Goal: Contribute content: Contribute content

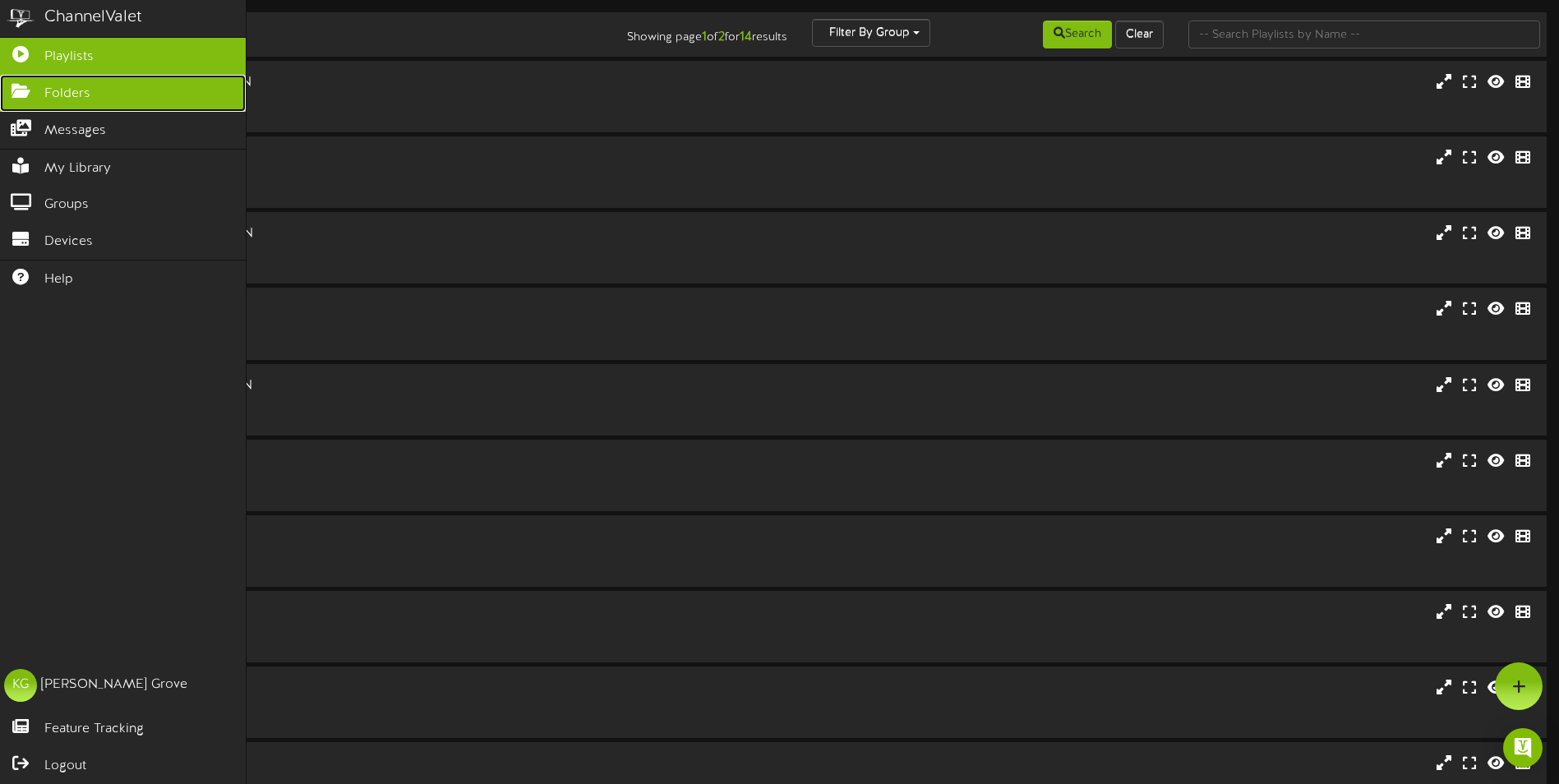
click at [41, 93] on icon at bounding box center [21, 88] width 41 height 12
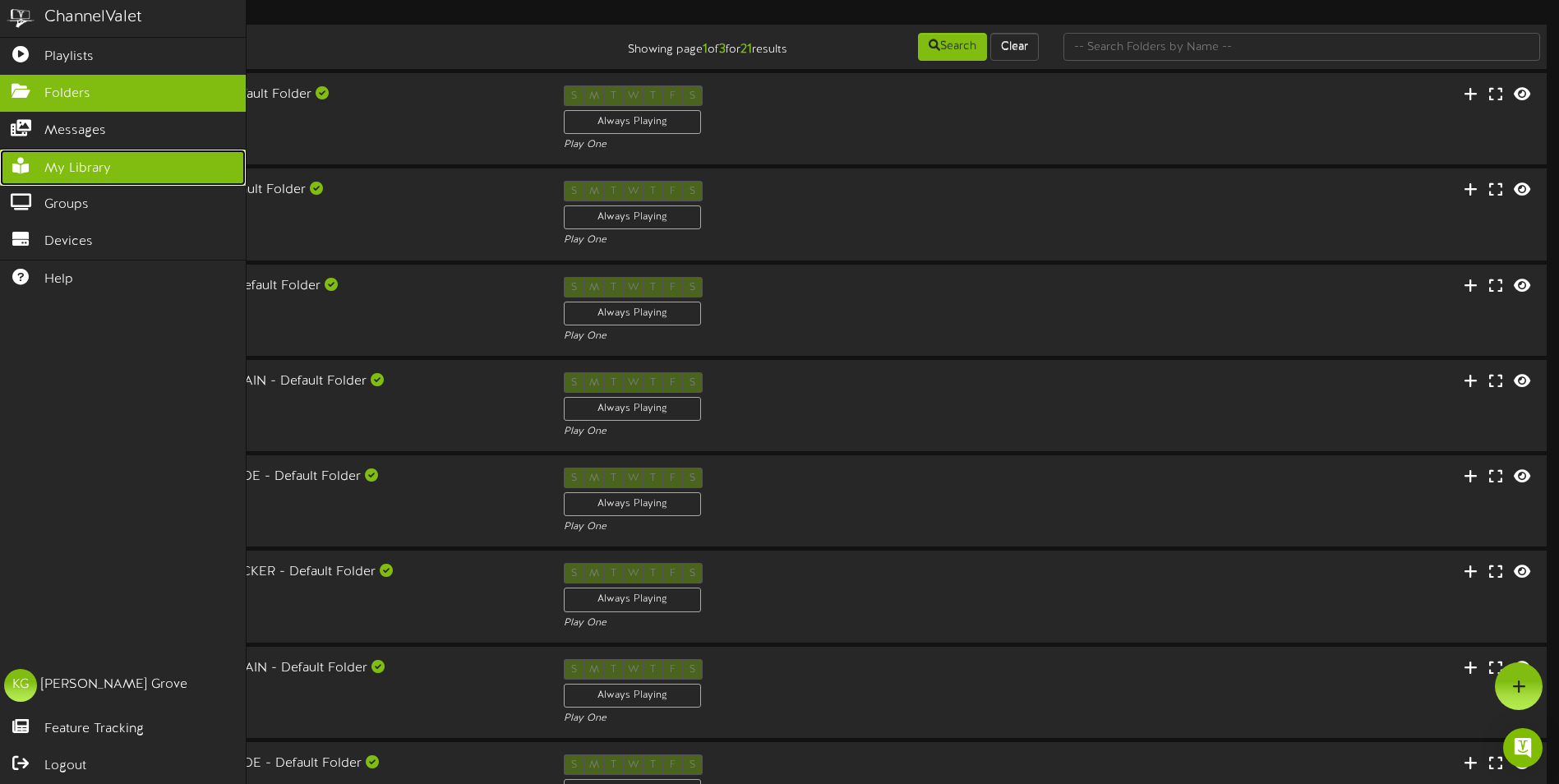
click at [55, 164] on span "My Library" at bounding box center [78, 169] width 66 height 19
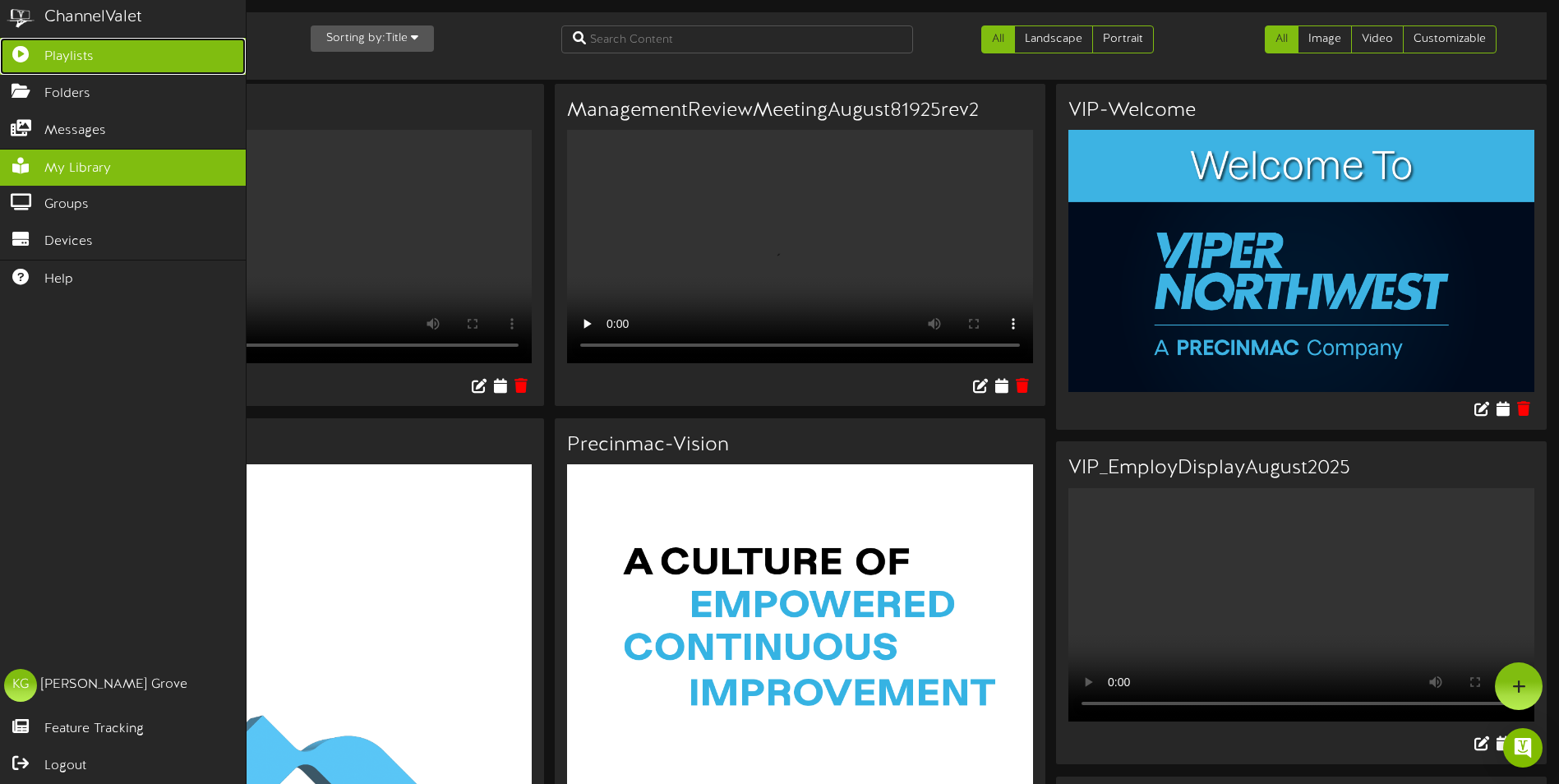
click at [53, 53] on span "Playlists" at bounding box center [69, 57] width 50 height 19
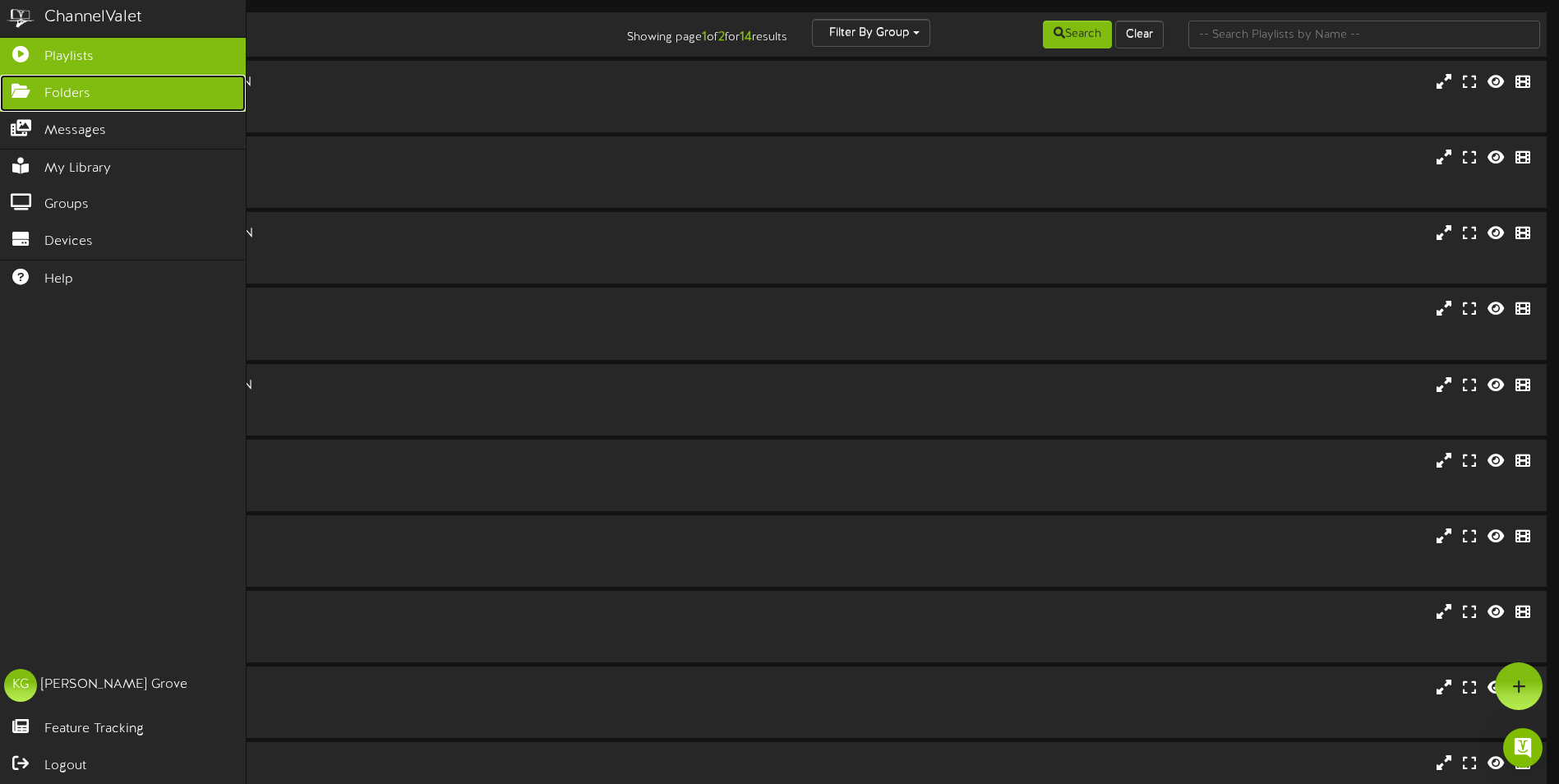
click at [79, 93] on span "Folders" at bounding box center [68, 93] width 46 height 19
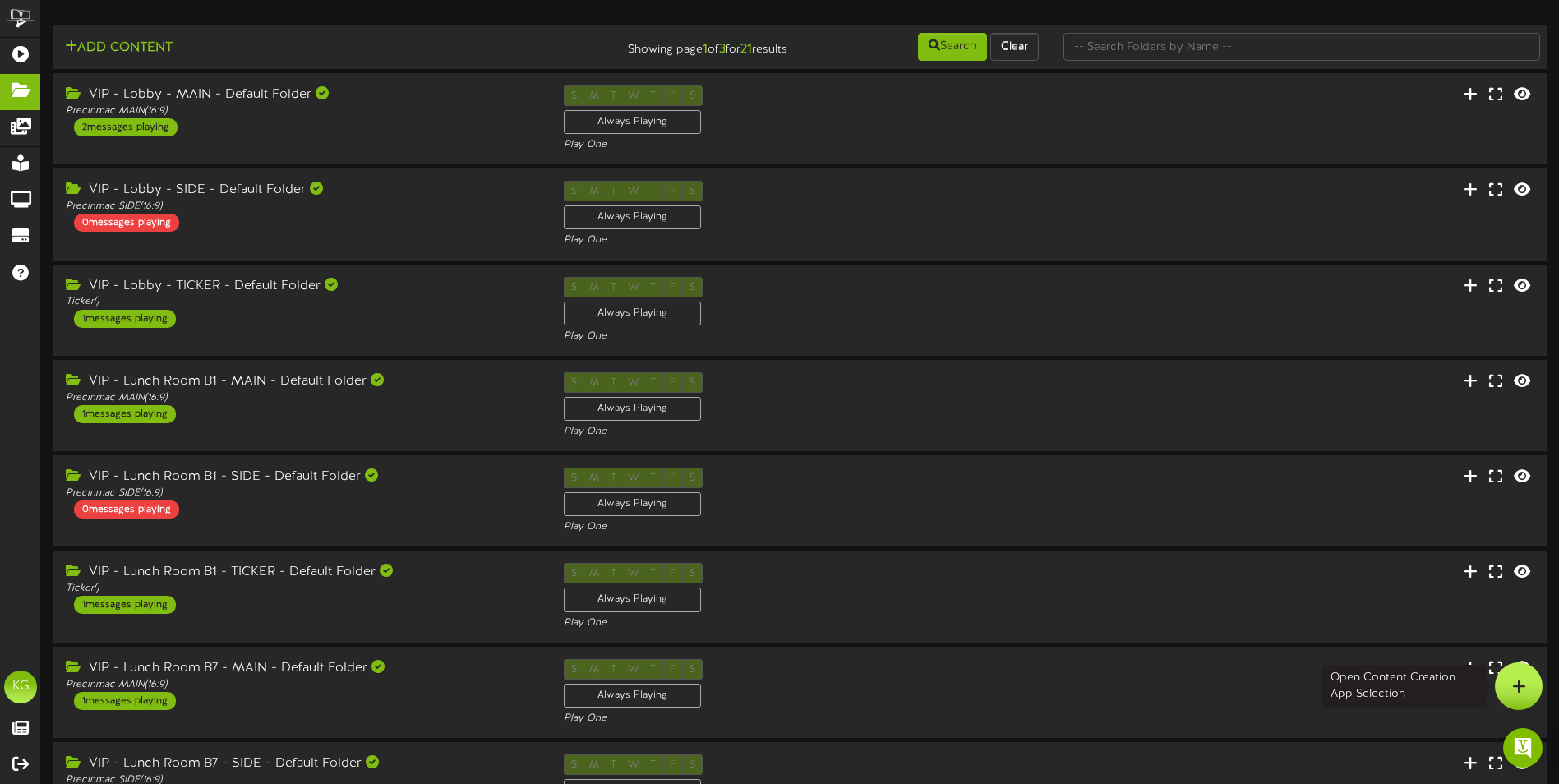
click at [1521, 690] on icon at bounding box center [1518, 686] width 14 height 15
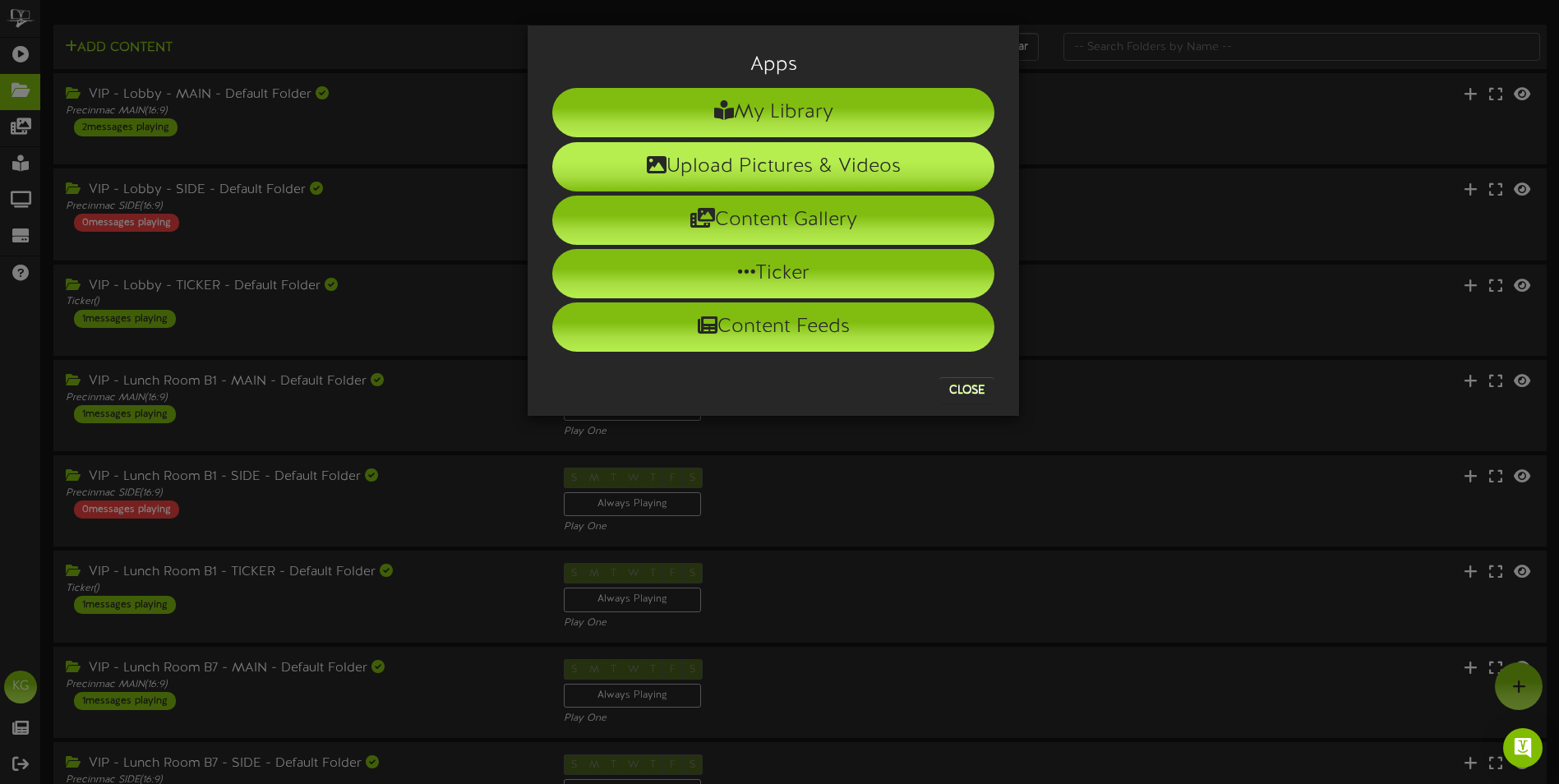
click at [762, 159] on li "Upload Pictures & Videos" at bounding box center [773, 167] width 442 height 50
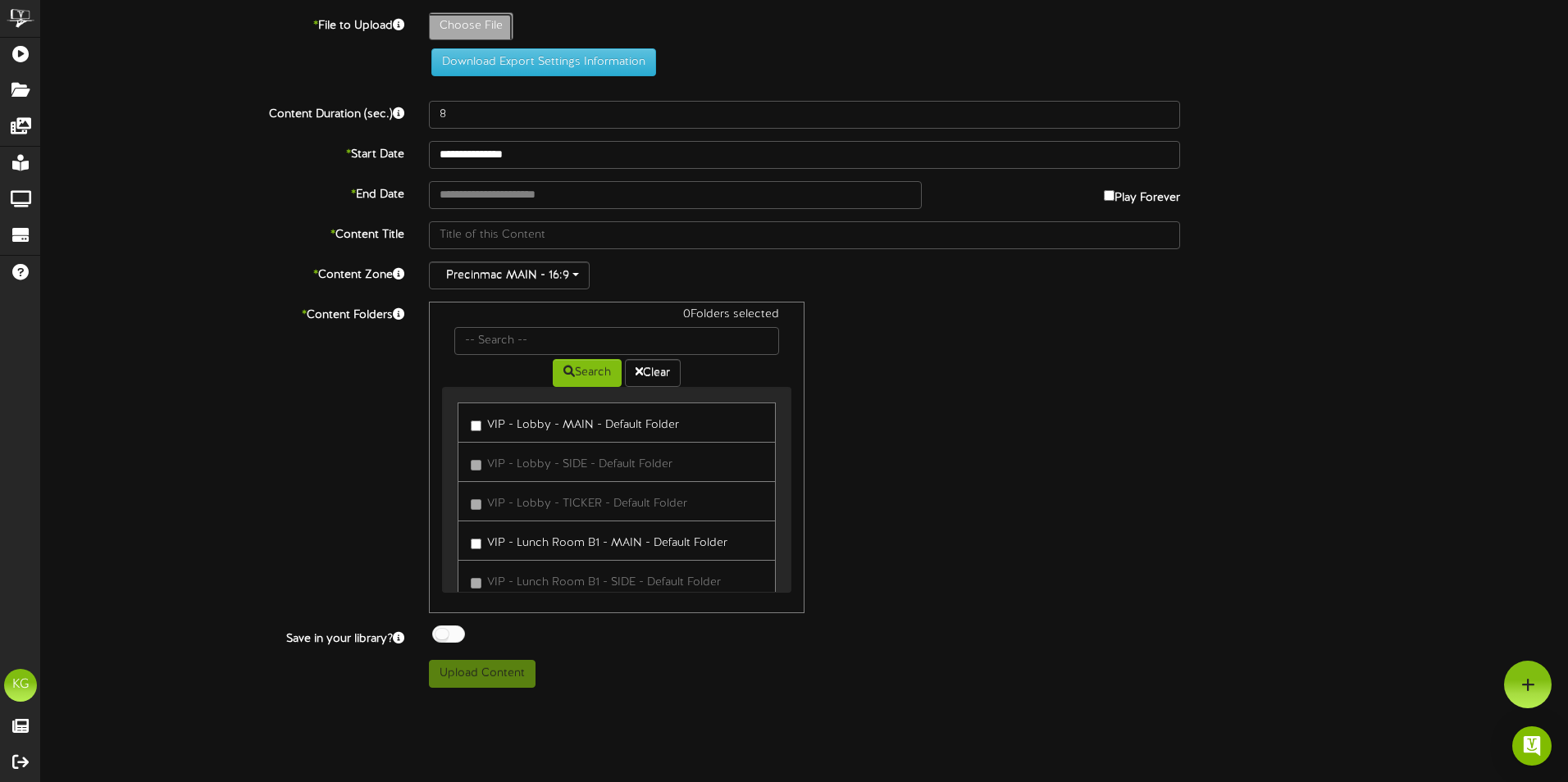
type input "**********"
type input "ViperNorthwestAnnualCompanyPicnic2025"
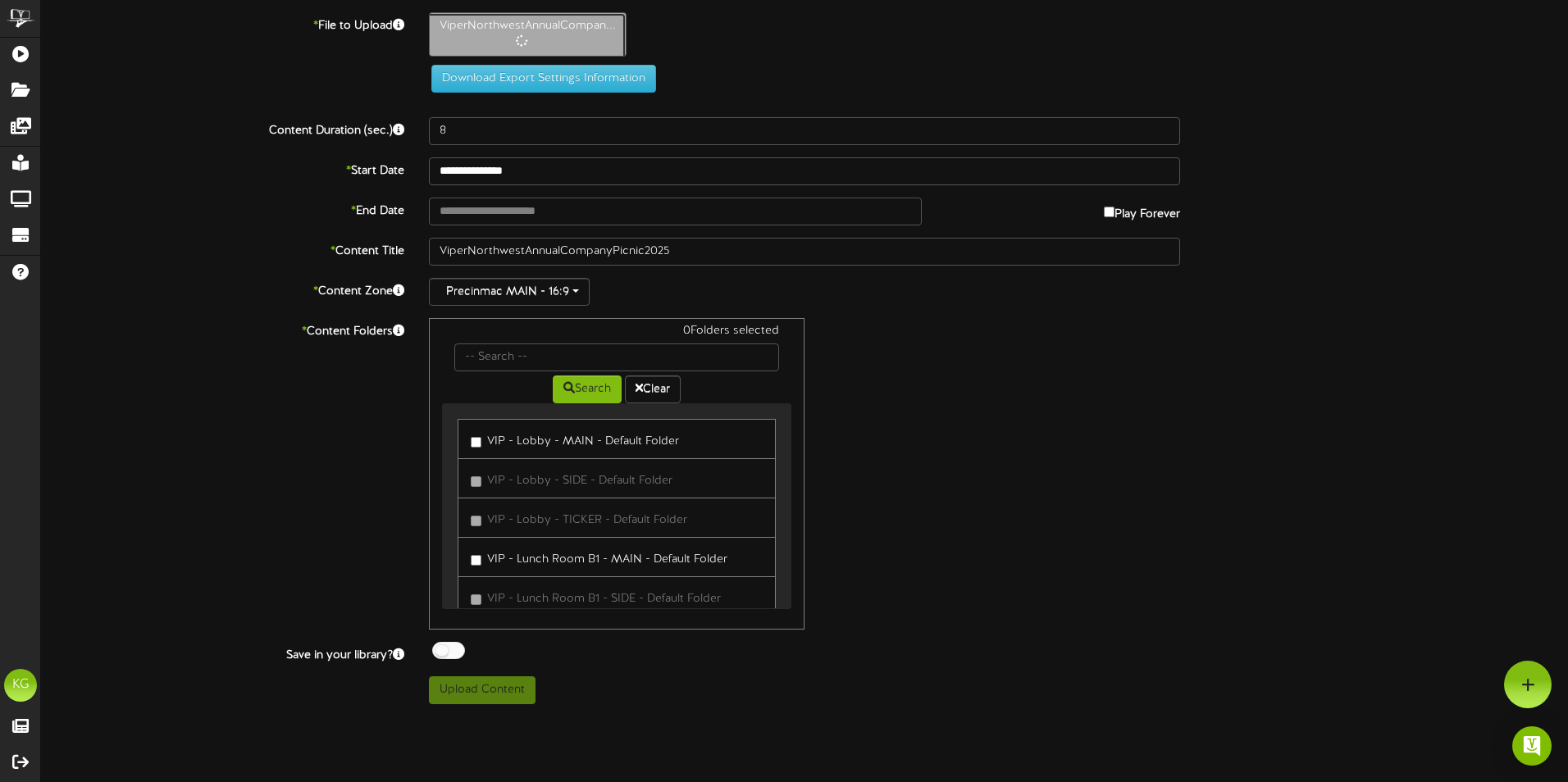
type input "66"
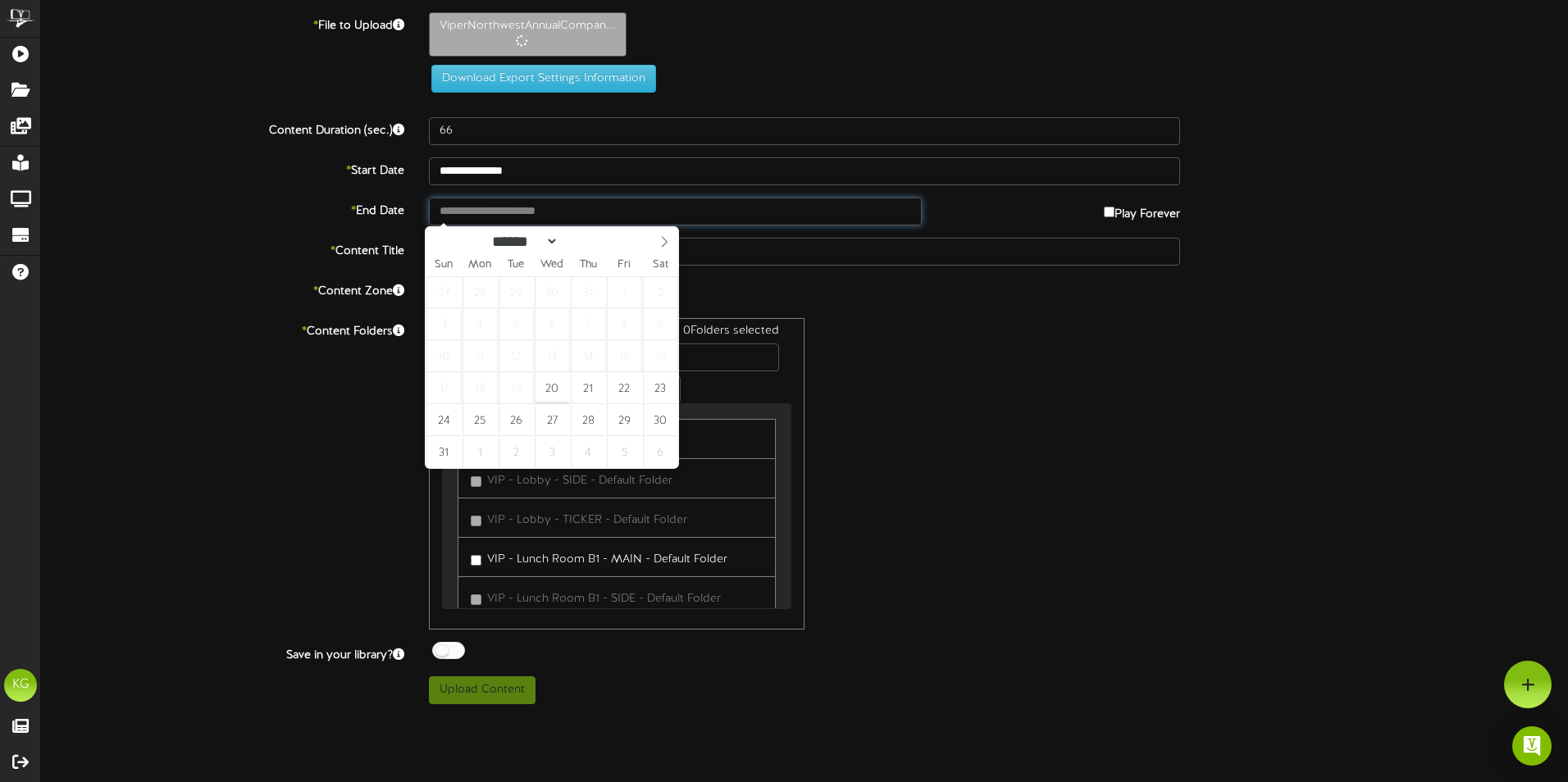
click at [771, 214] on input "text" at bounding box center [675, 211] width 493 height 28
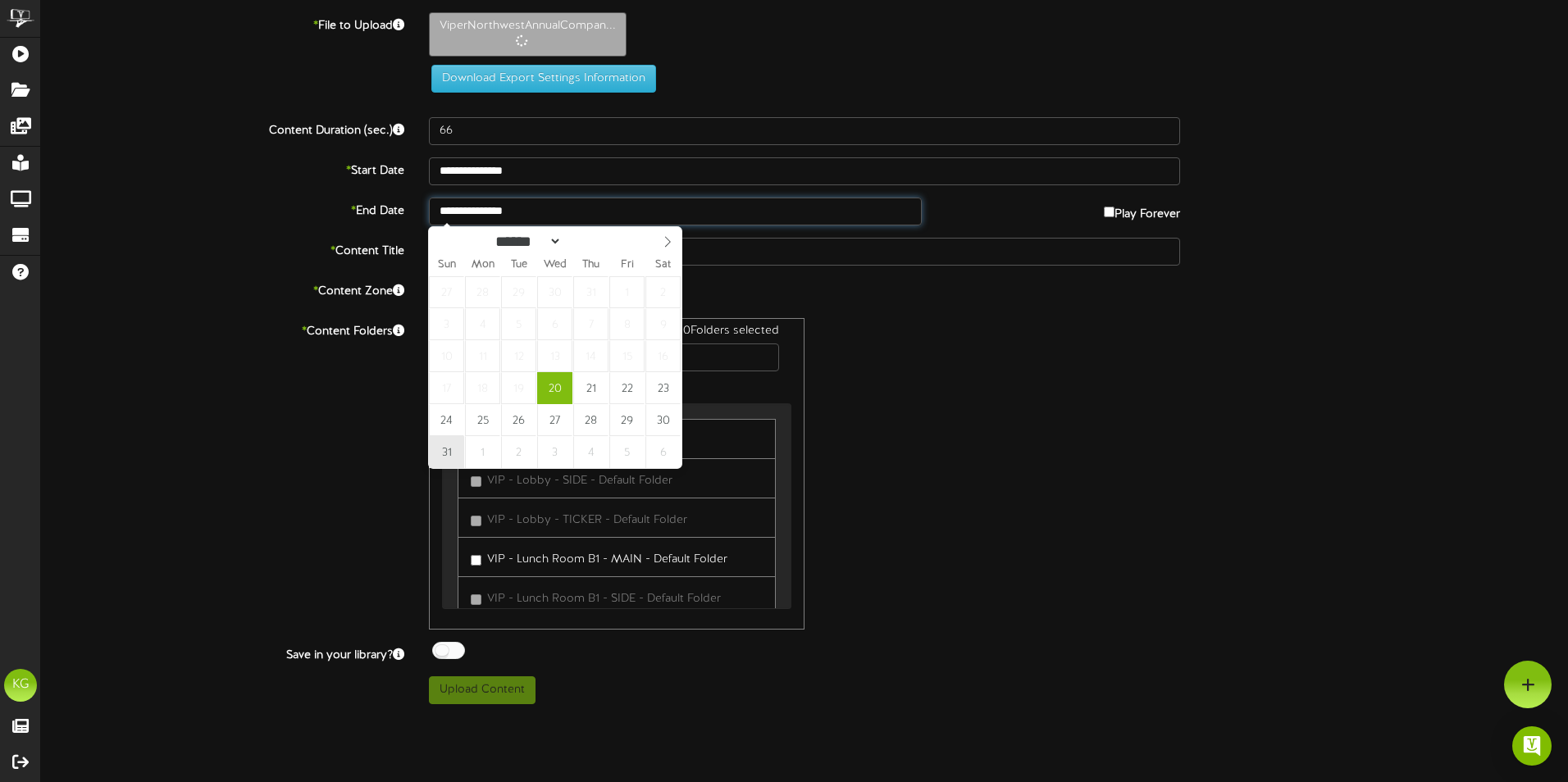
type input "**********"
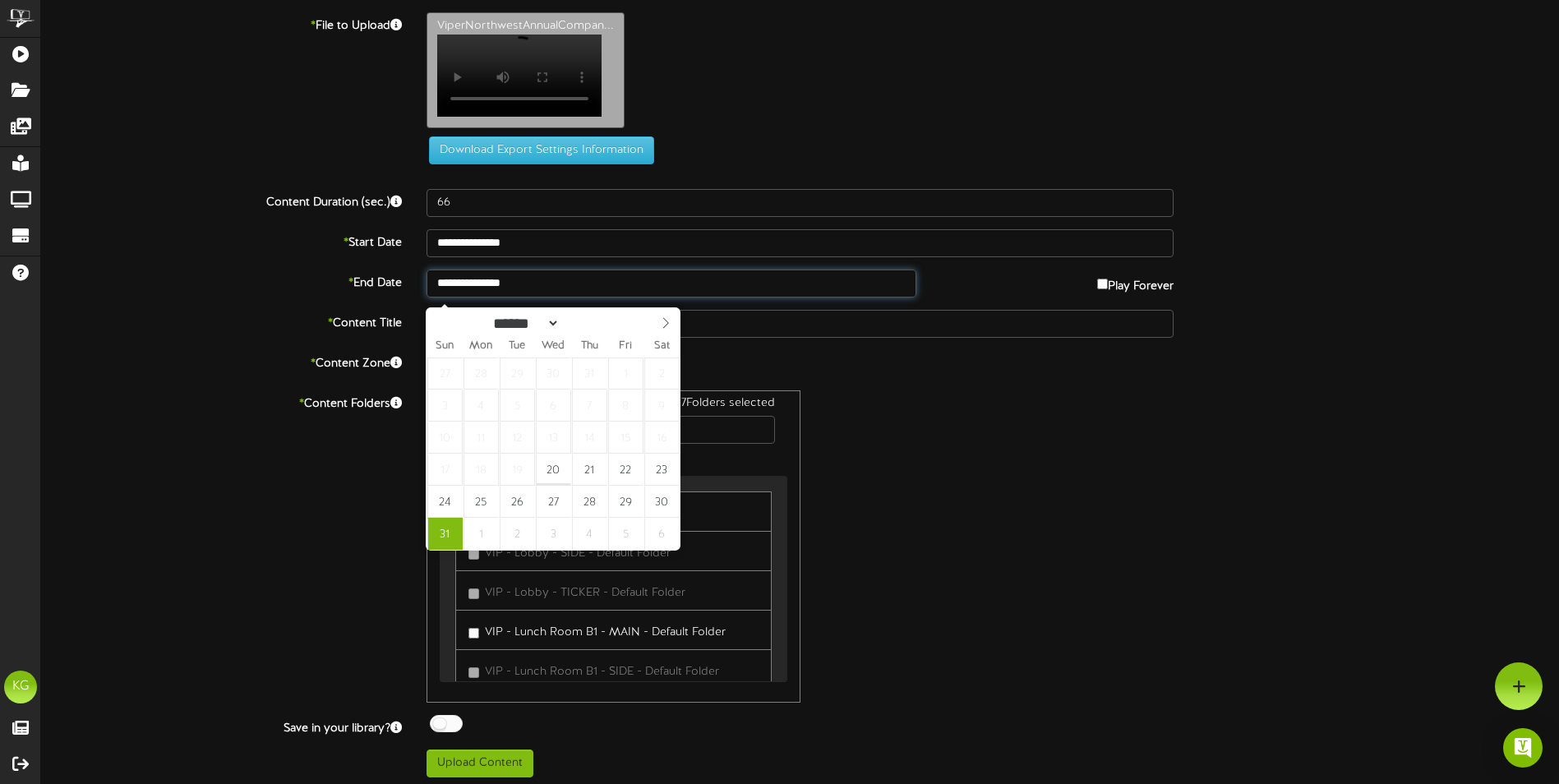
click at [543, 294] on input "**********" at bounding box center [672, 284] width 490 height 28
click at [902, 526] on div "7 Folders selected Search Clear VIP - Lobby - MAIN - Default Folder VIP - Lobby…" at bounding box center [800, 547] width 772 height 313
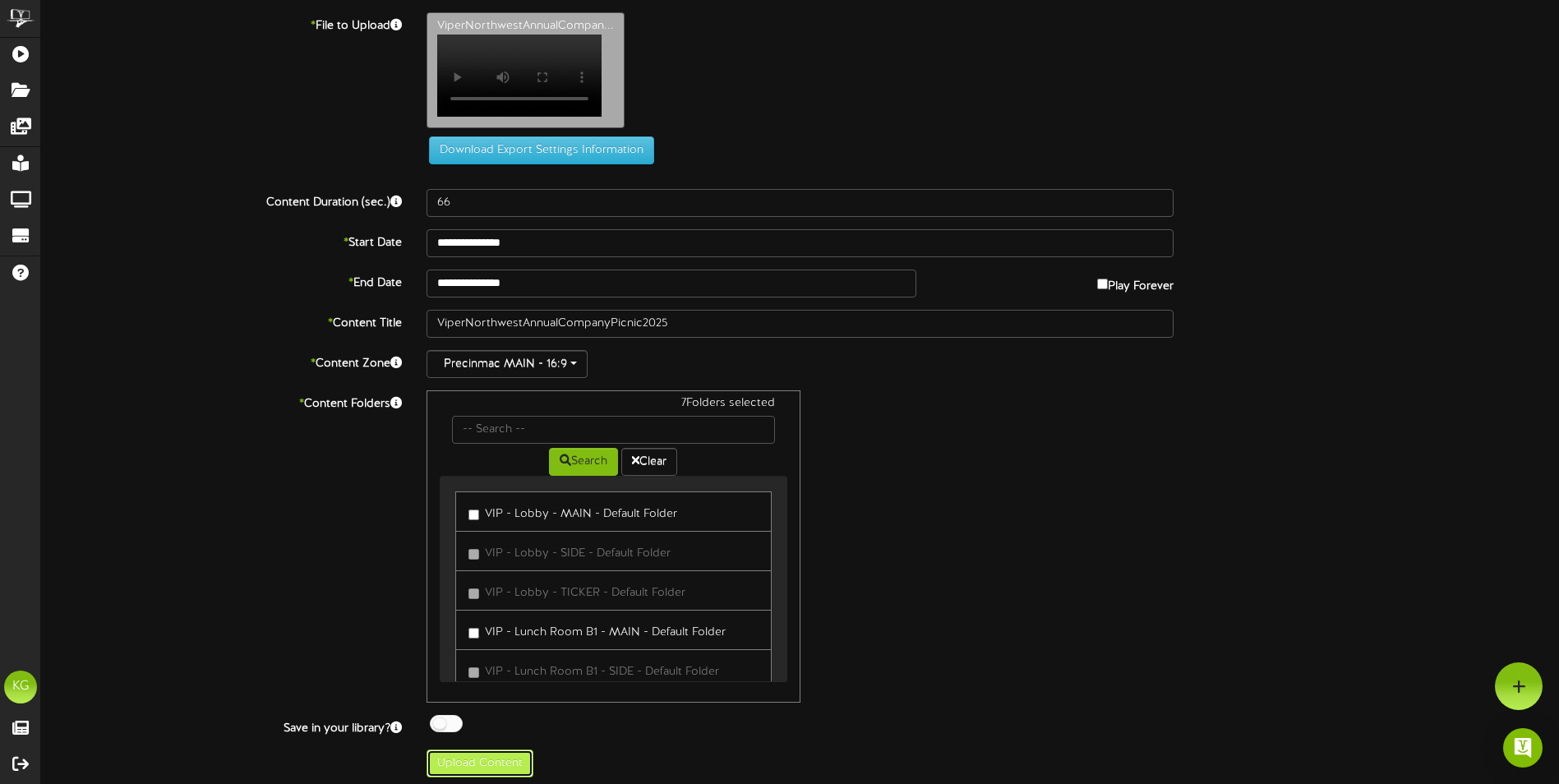
click at [495, 773] on button "Upload Content" at bounding box center [480, 763] width 107 height 28
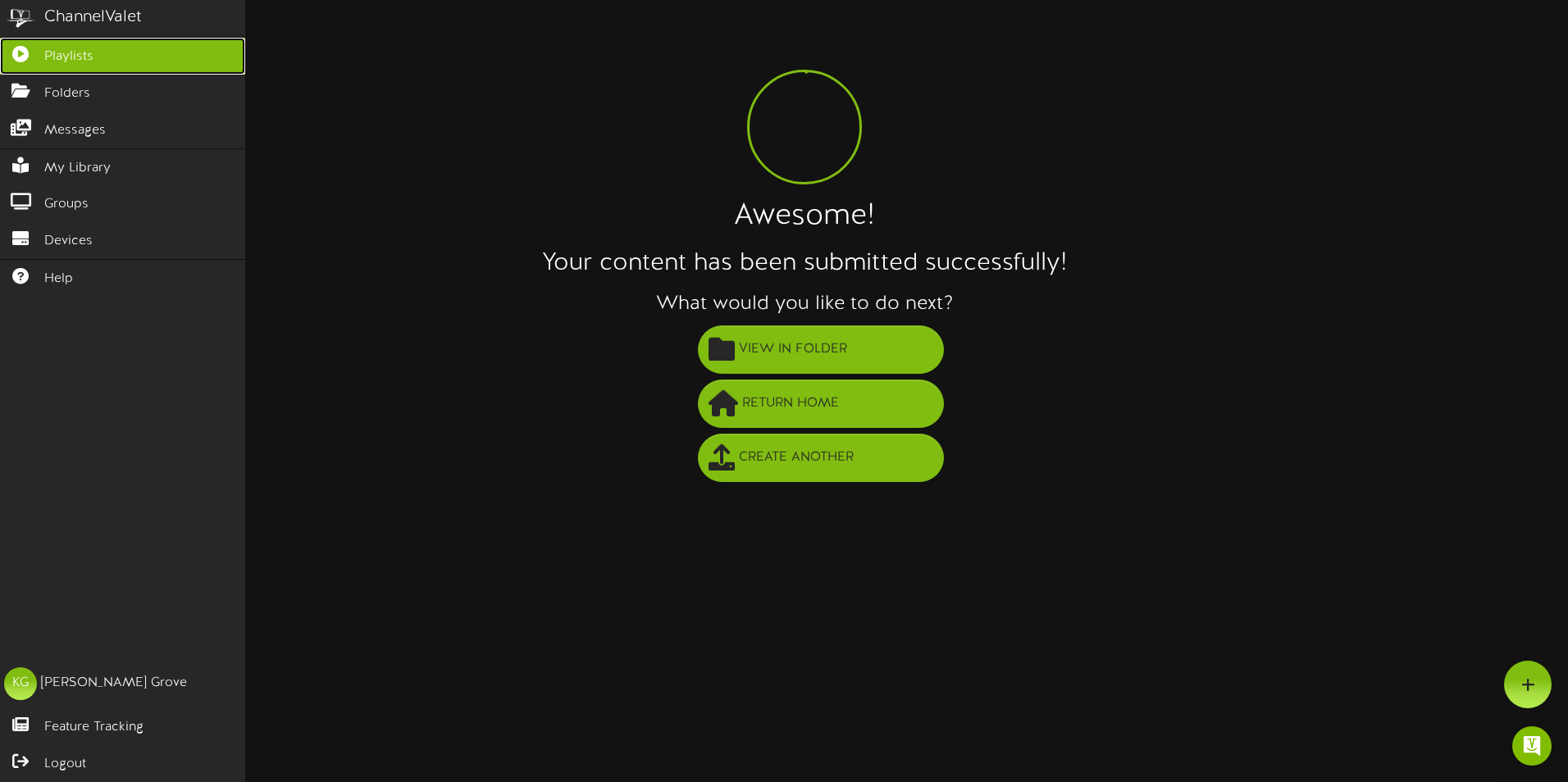
click at [73, 46] on link "Playlists" at bounding box center [122, 56] width 245 height 37
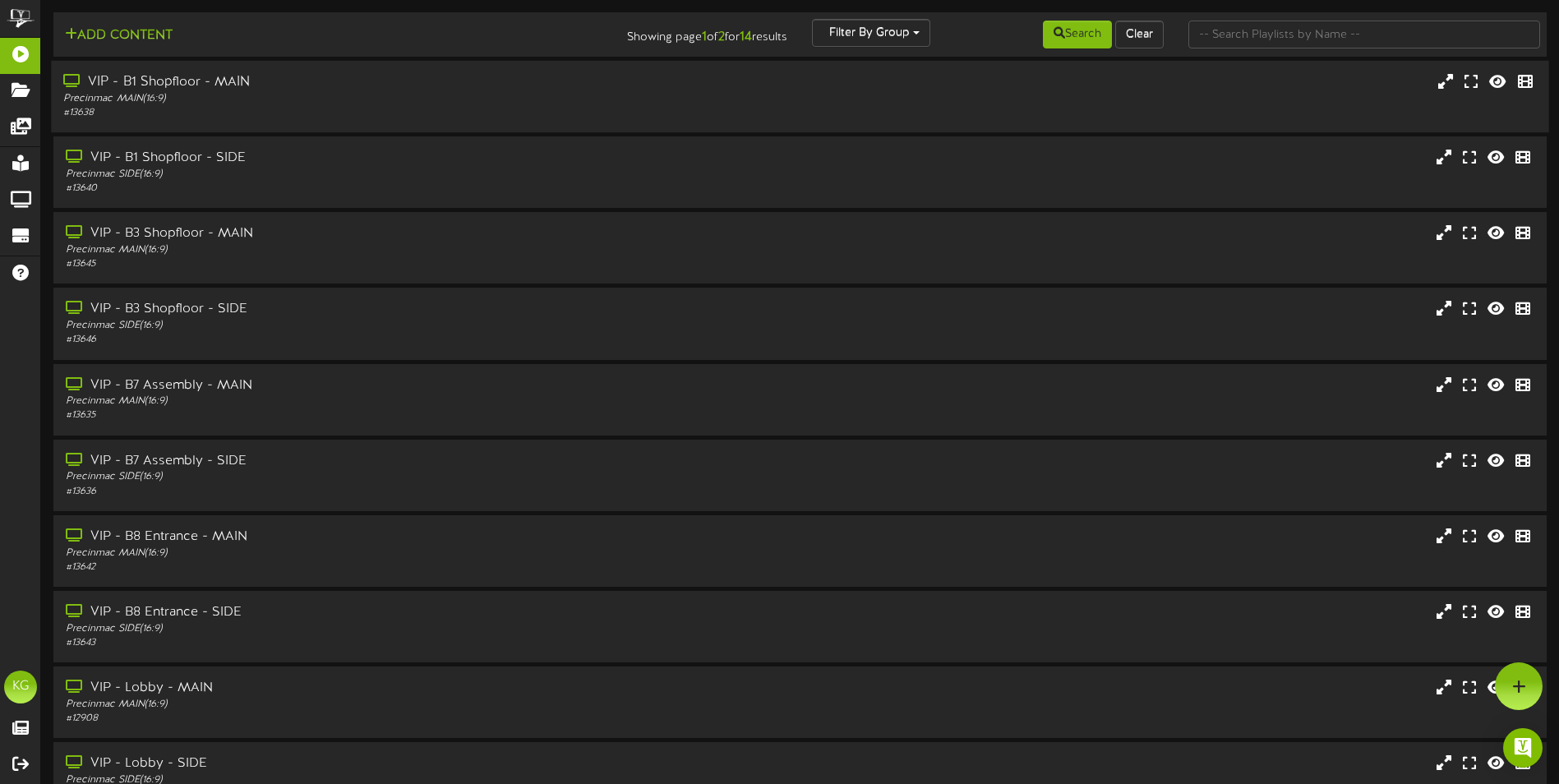
click at [282, 93] on div "Precinmac MAIN ( 16:9 )" at bounding box center [363, 98] width 599 height 14
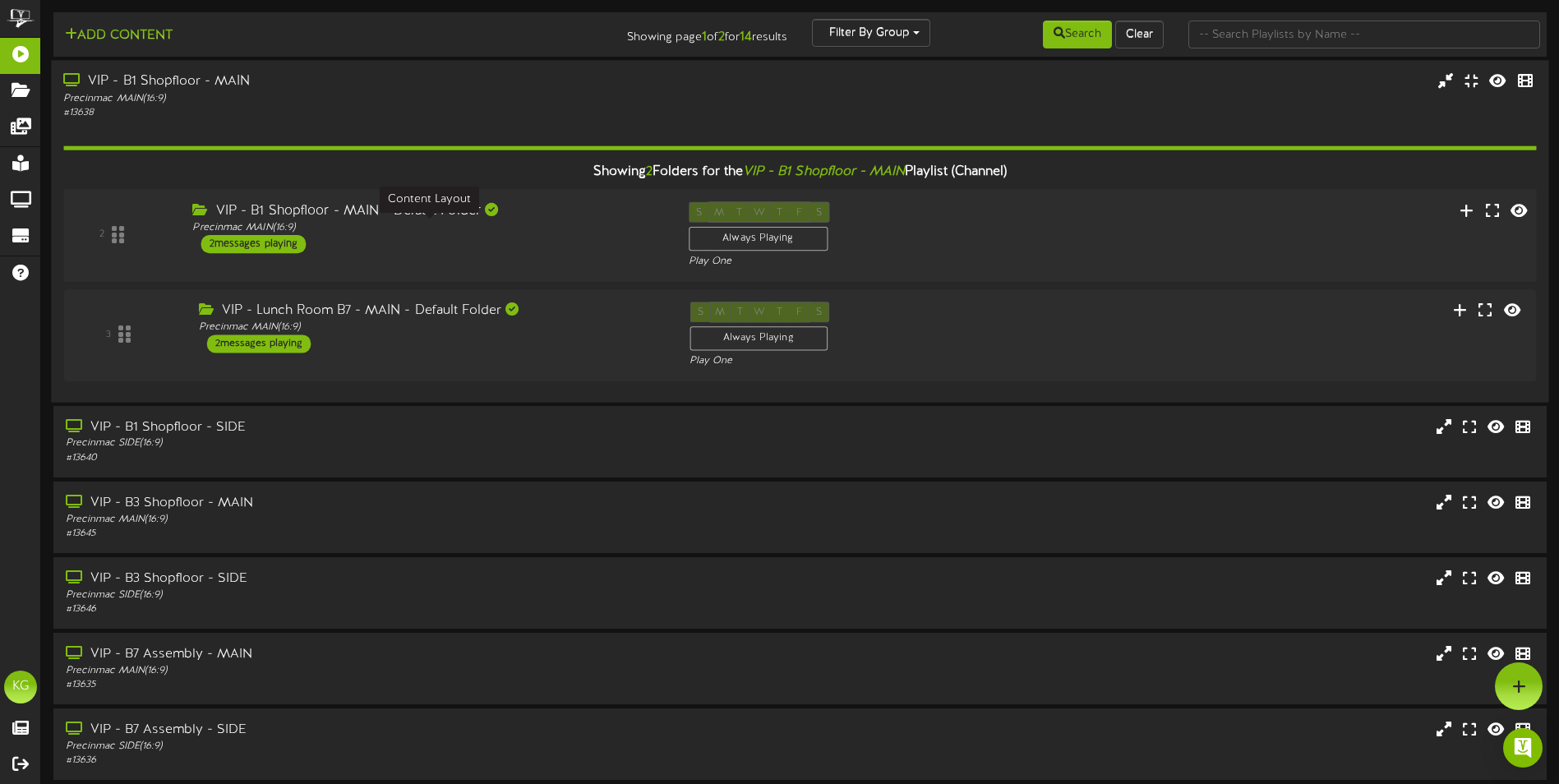
click at [583, 221] on div "Precinmac MAIN ( 16:9 )" at bounding box center [428, 227] width 471 height 14
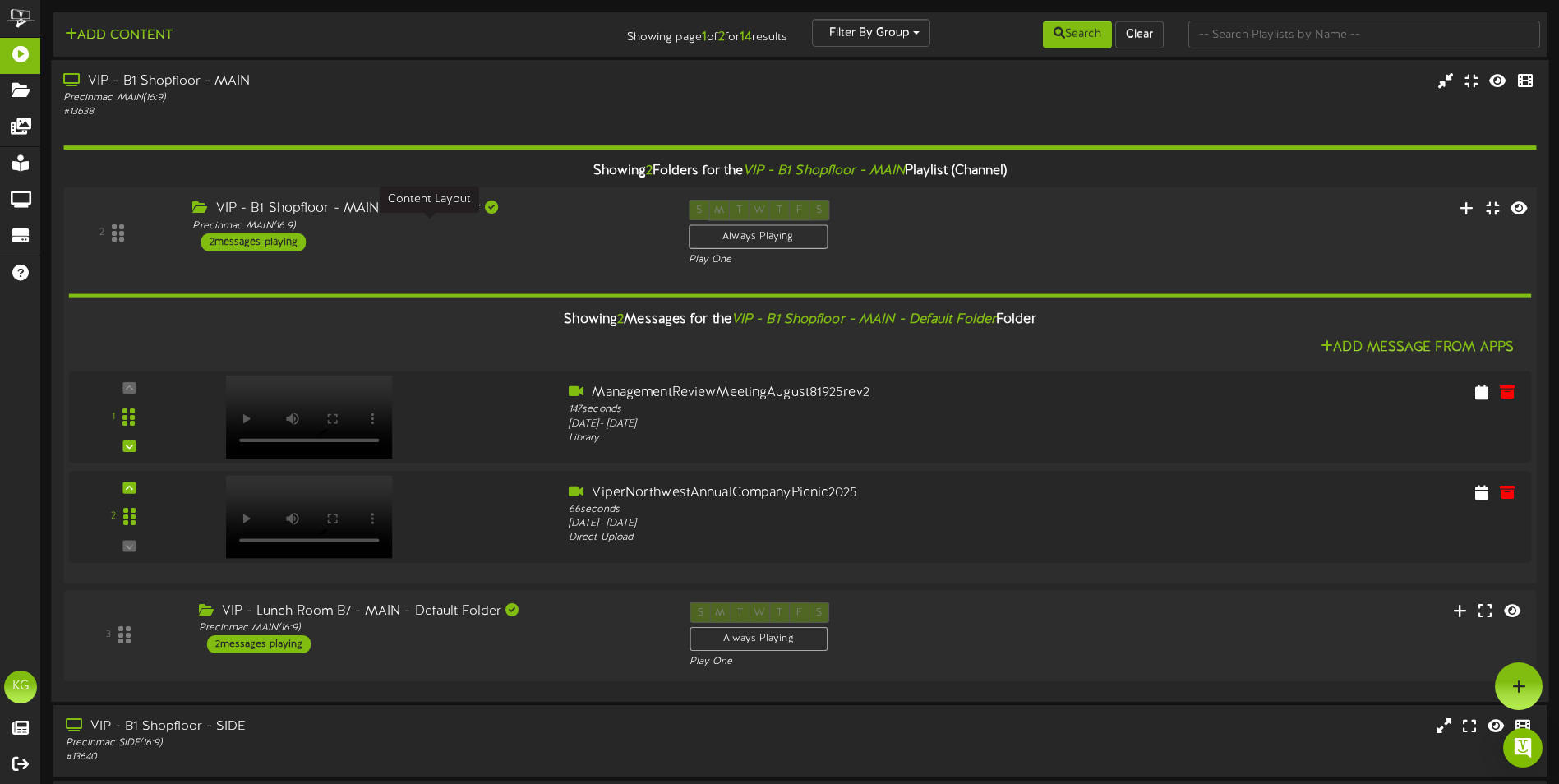
click at [583, 220] on div "Precinmac MAIN ( 16:9 )" at bounding box center [428, 225] width 471 height 14
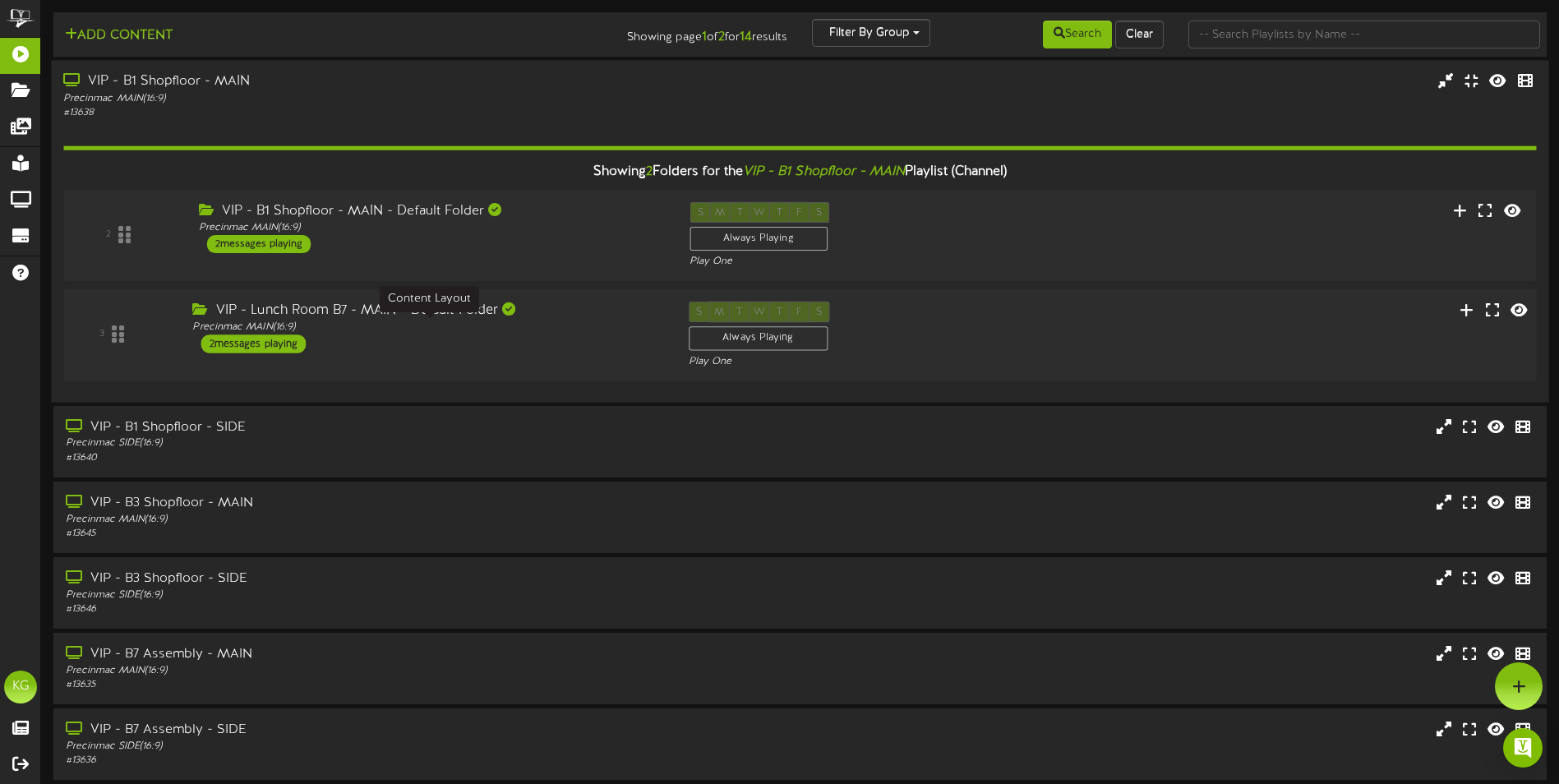
click at [575, 323] on div "Precinmac MAIN ( 16:9 )" at bounding box center [428, 327] width 471 height 14
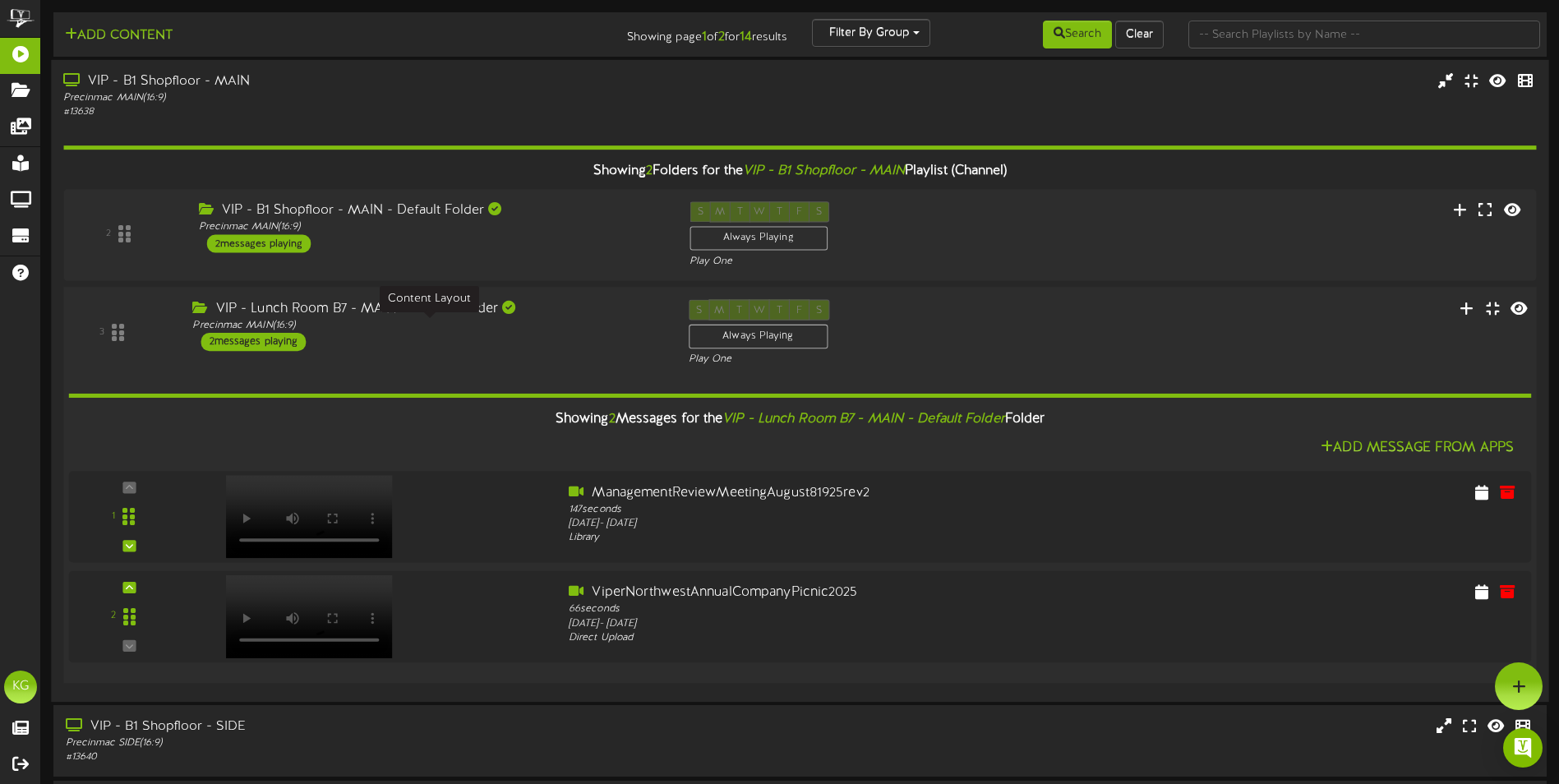
click at [575, 323] on div "Precinmac MAIN ( 16:9 )" at bounding box center [428, 326] width 471 height 14
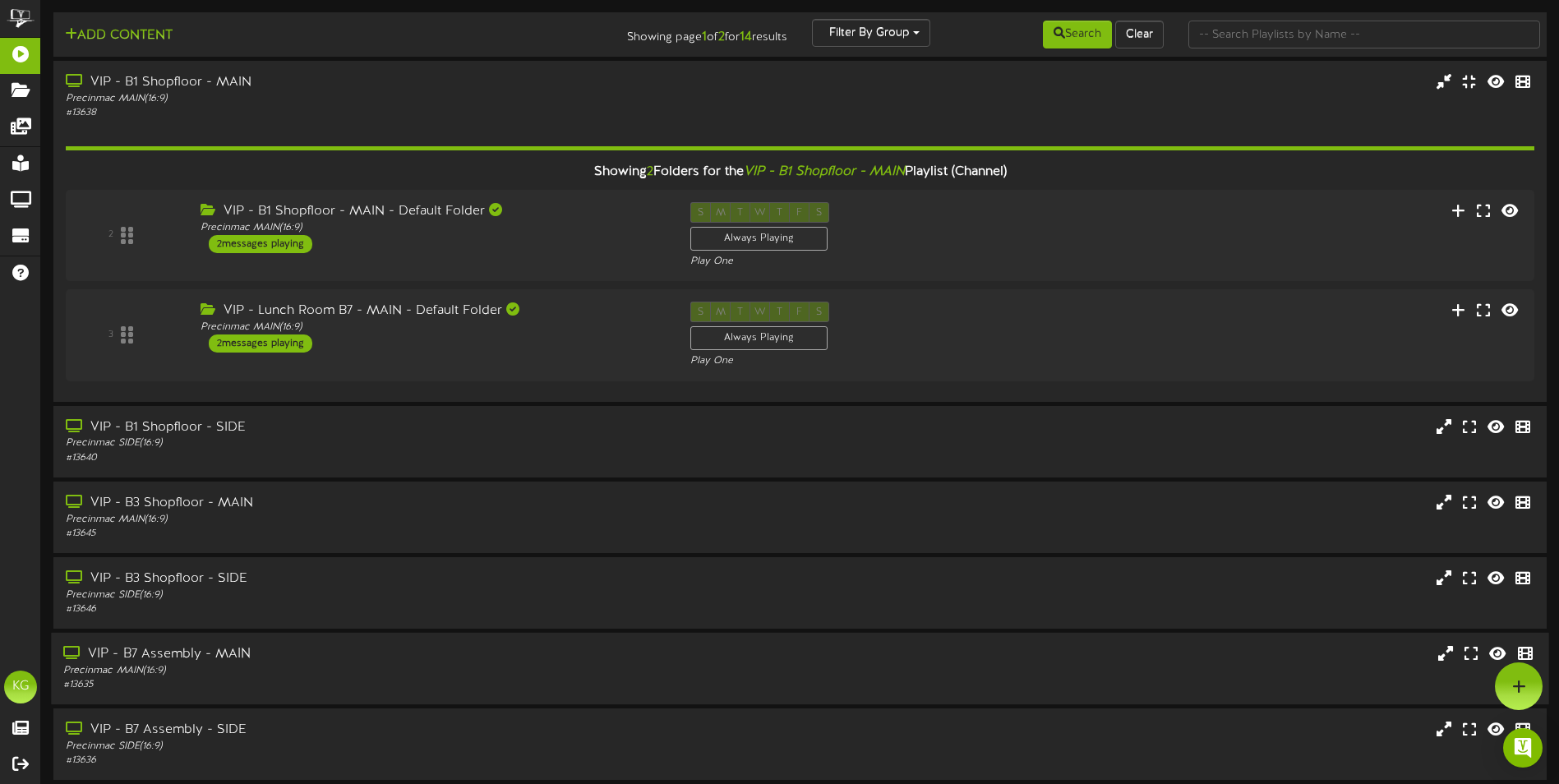
click at [584, 649] on div "VIP - B7 Assembly - MAIN" at bounding box center [363, 654] width 599 height 19
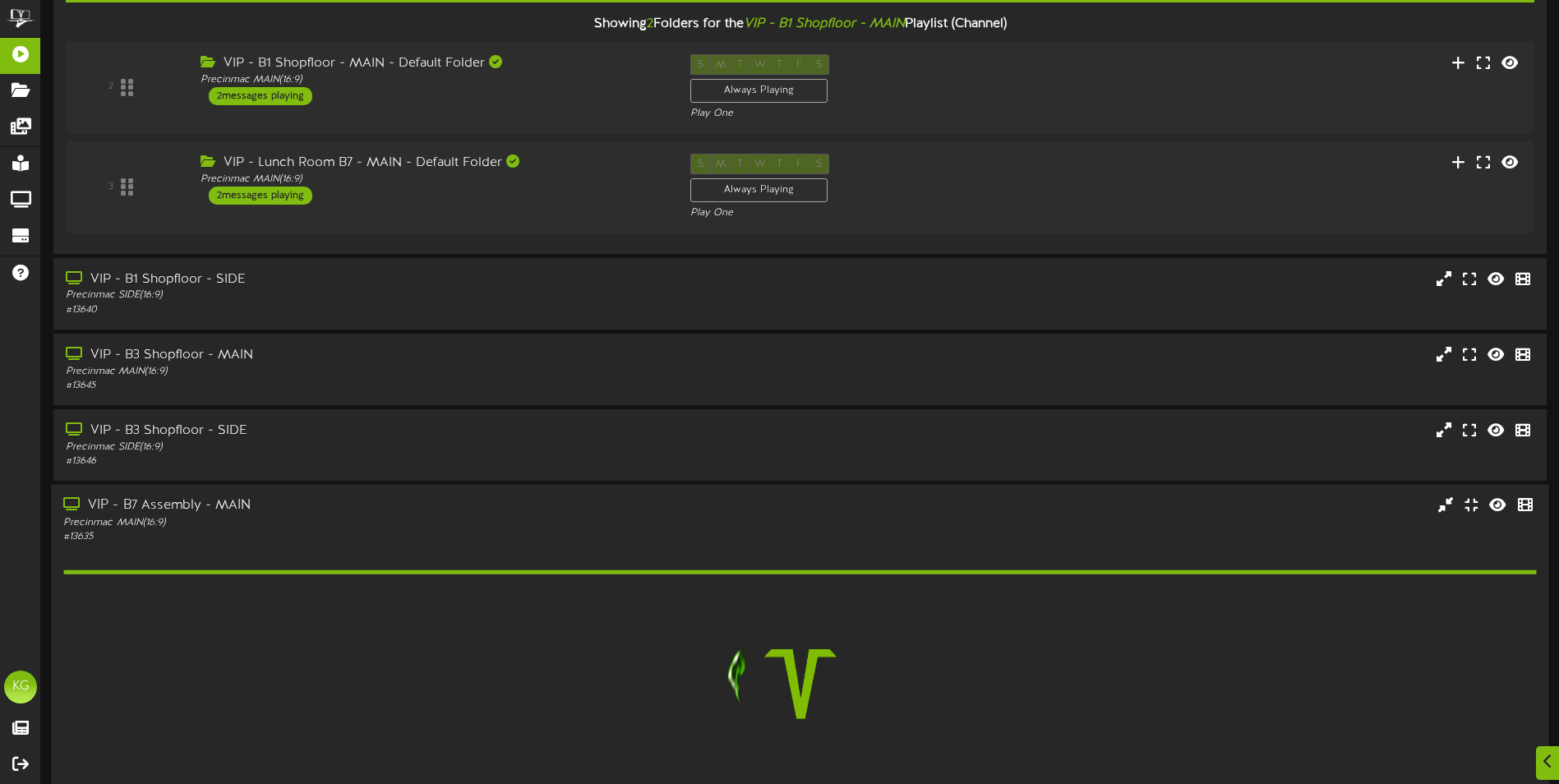
scroll to position [246, 0]
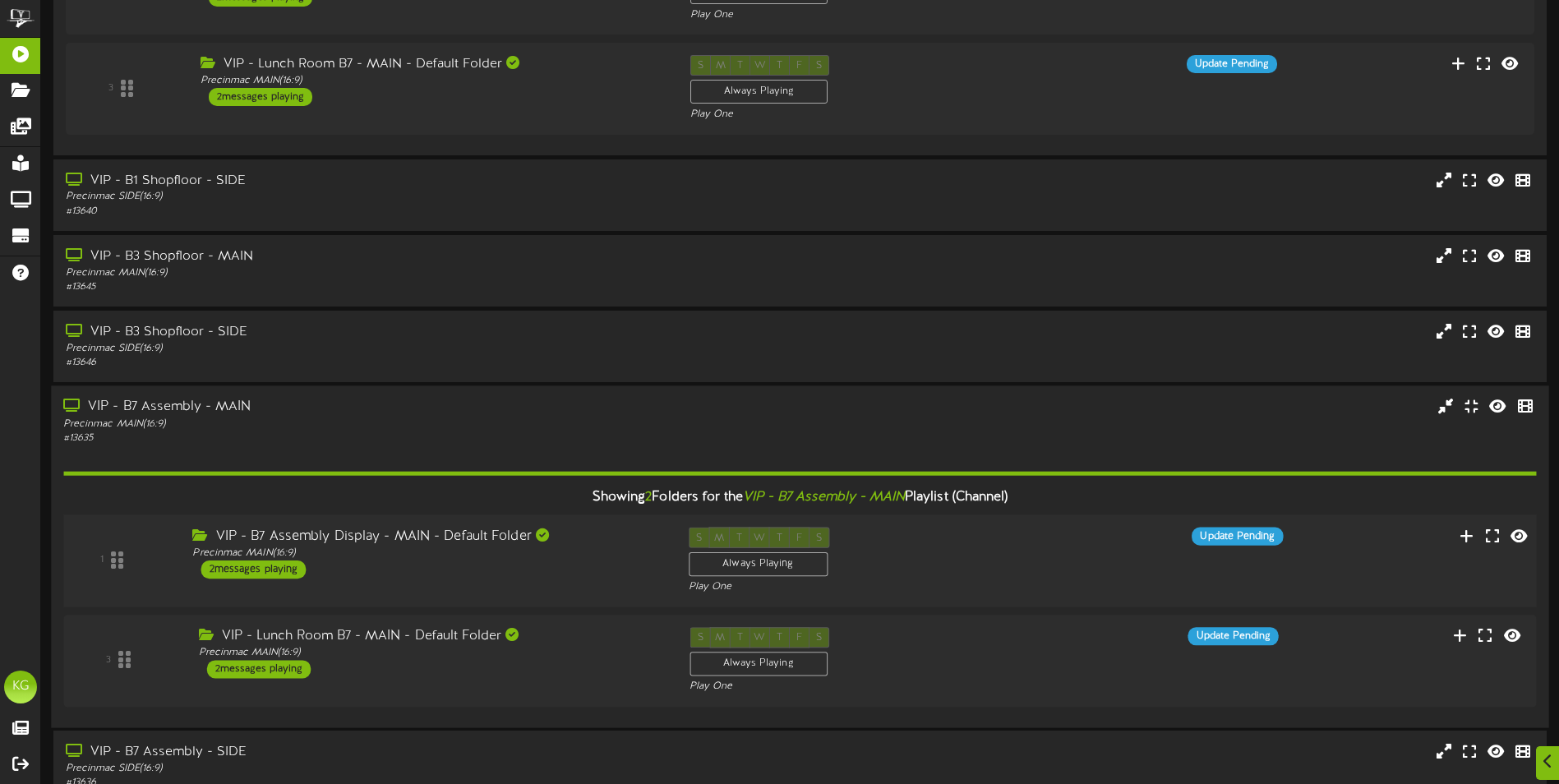
click at [505, 570] on div "VIP - B7 Assembly Display - MAIN - Default Folder Precinmac MAIN ( 16:9 ) 2 mes…" at bounding box center [428, 552] width 495 height 52
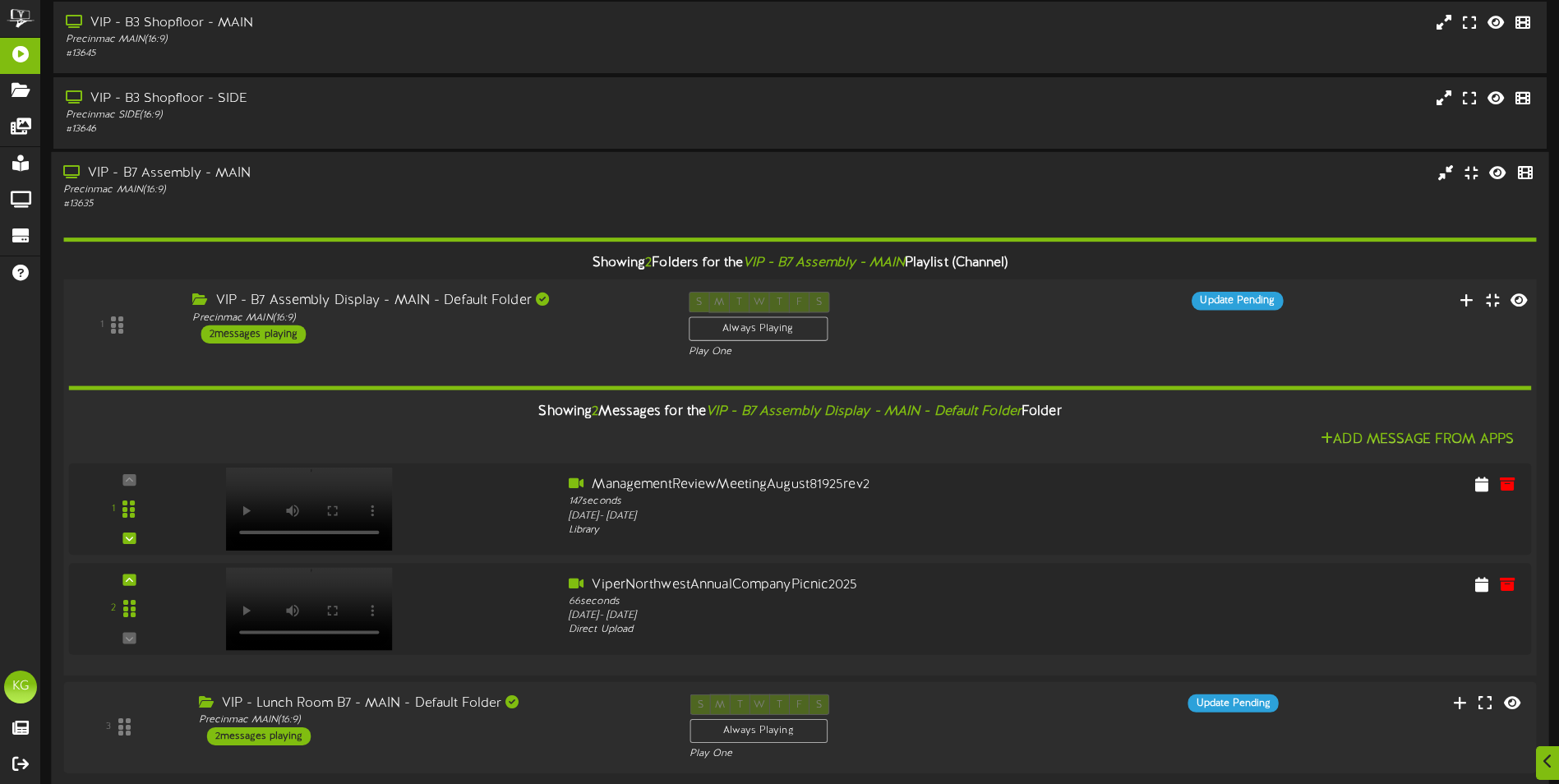
scroll to position [493, 0]
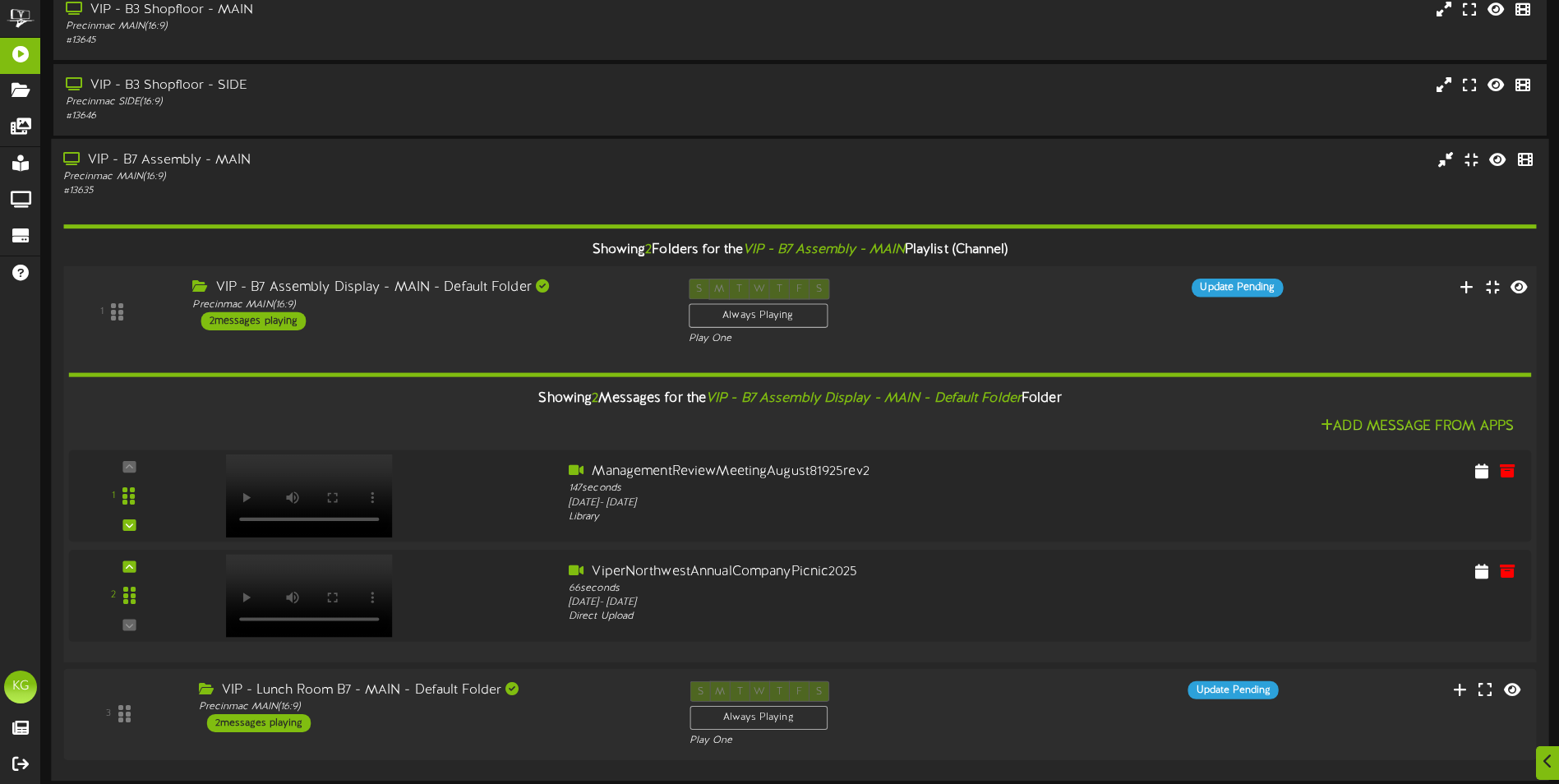
click at [526, 337] on div "1 VIP - B7 Assembly Display - MAIN - Default Folder ( 16:9" at bounding box center [800, 312] width 1487 height 67
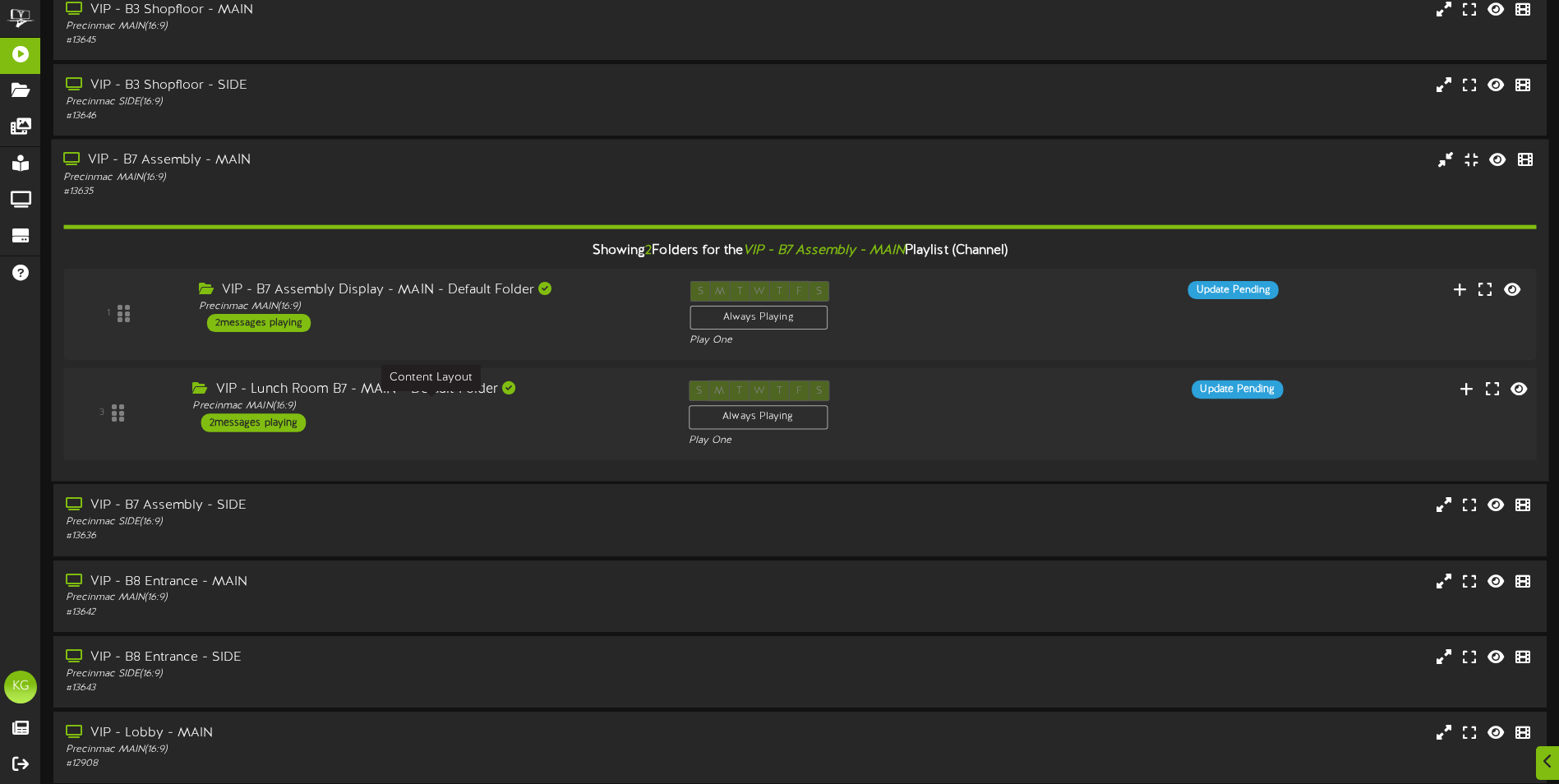
click at [509, 410] on div "Precinmac MAIN ( 16:9 )" at bounding box center [428, 406] width 471 height 14
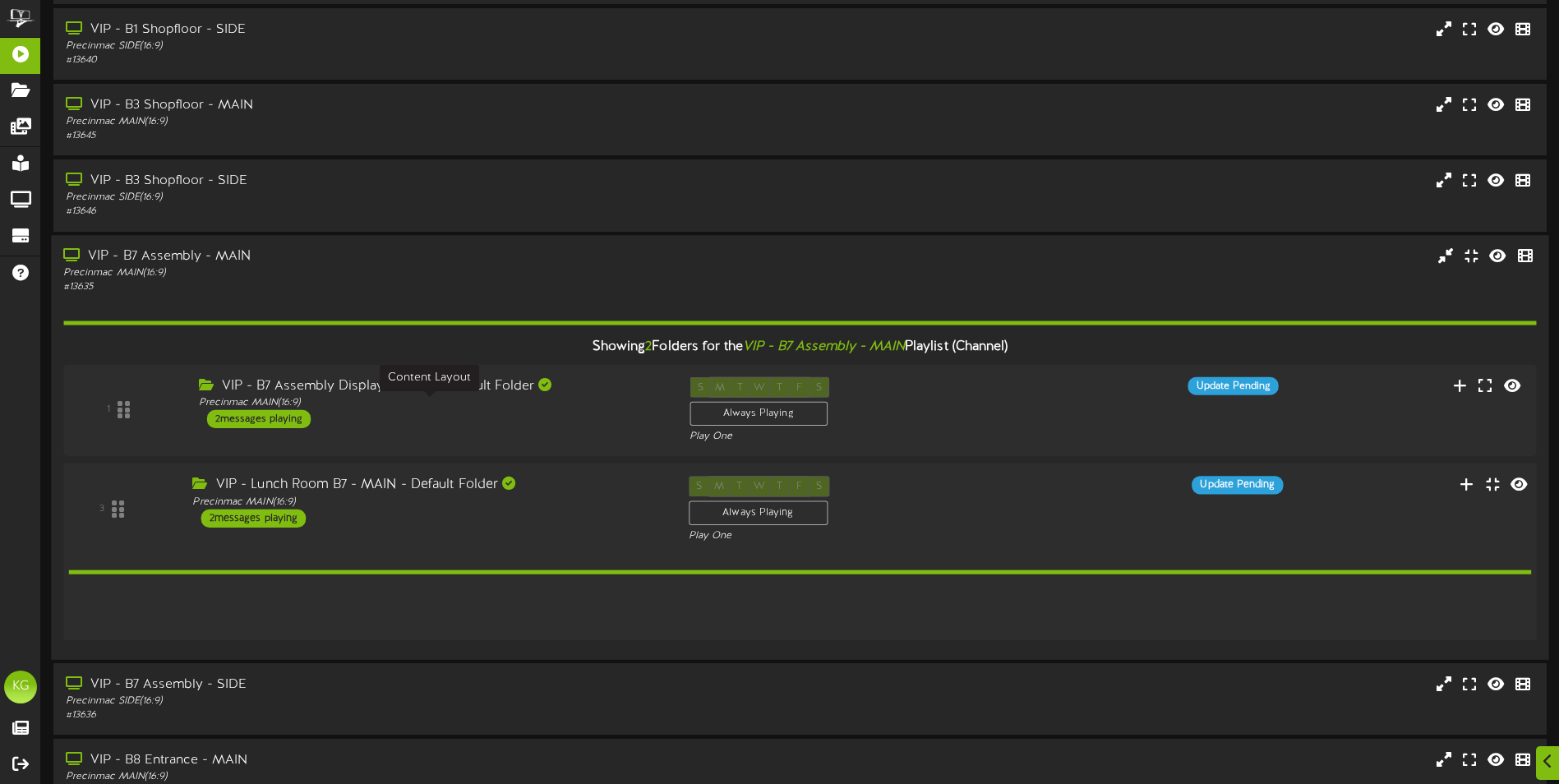
scroll to position [792, 0]
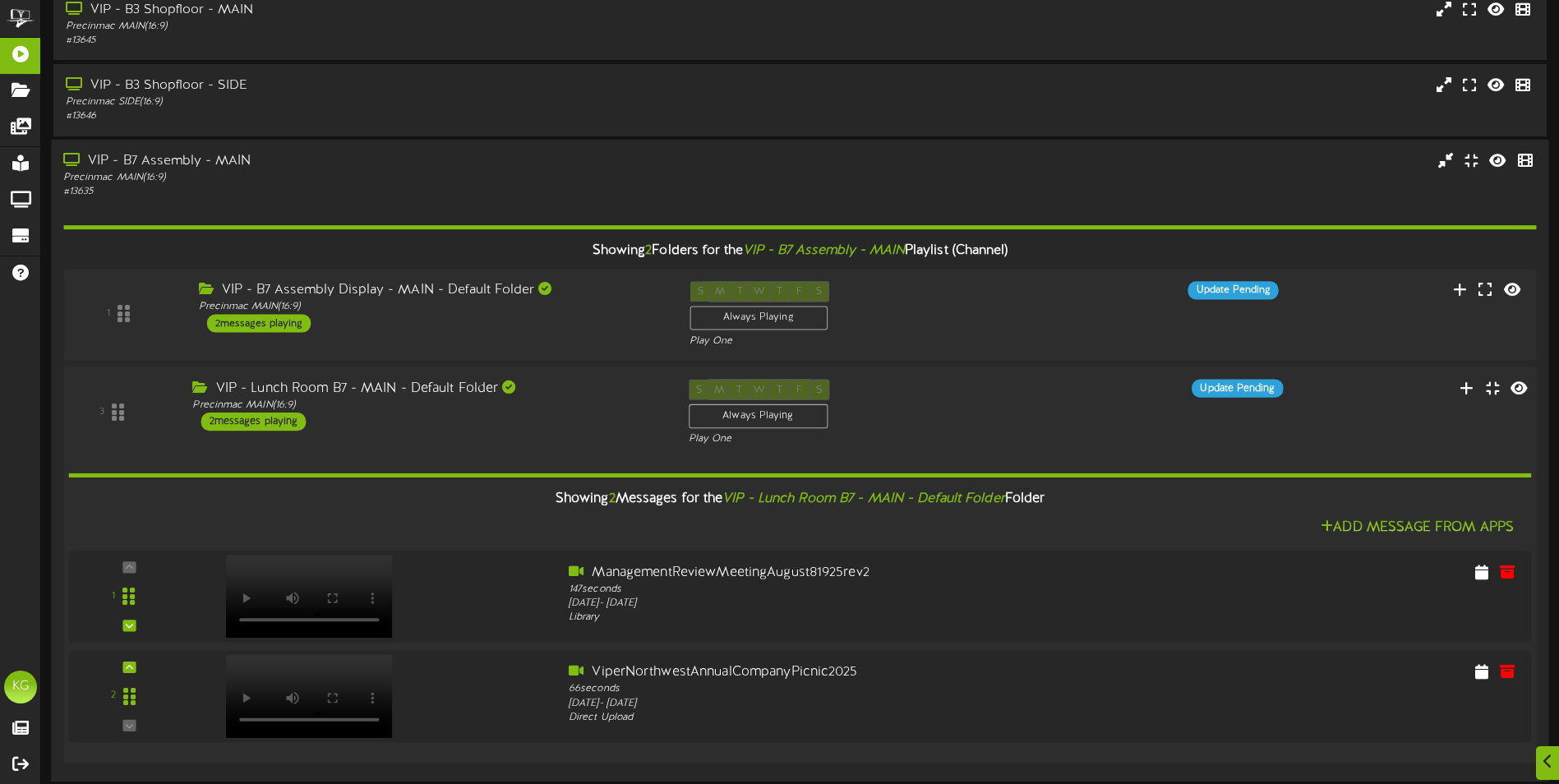
click at [489, 432] on div "3 VIP - Lunch Room B7 - MAIN - Default Folder Precinmac MAIN" at bounding box center [800, 412] width 1487 height 67
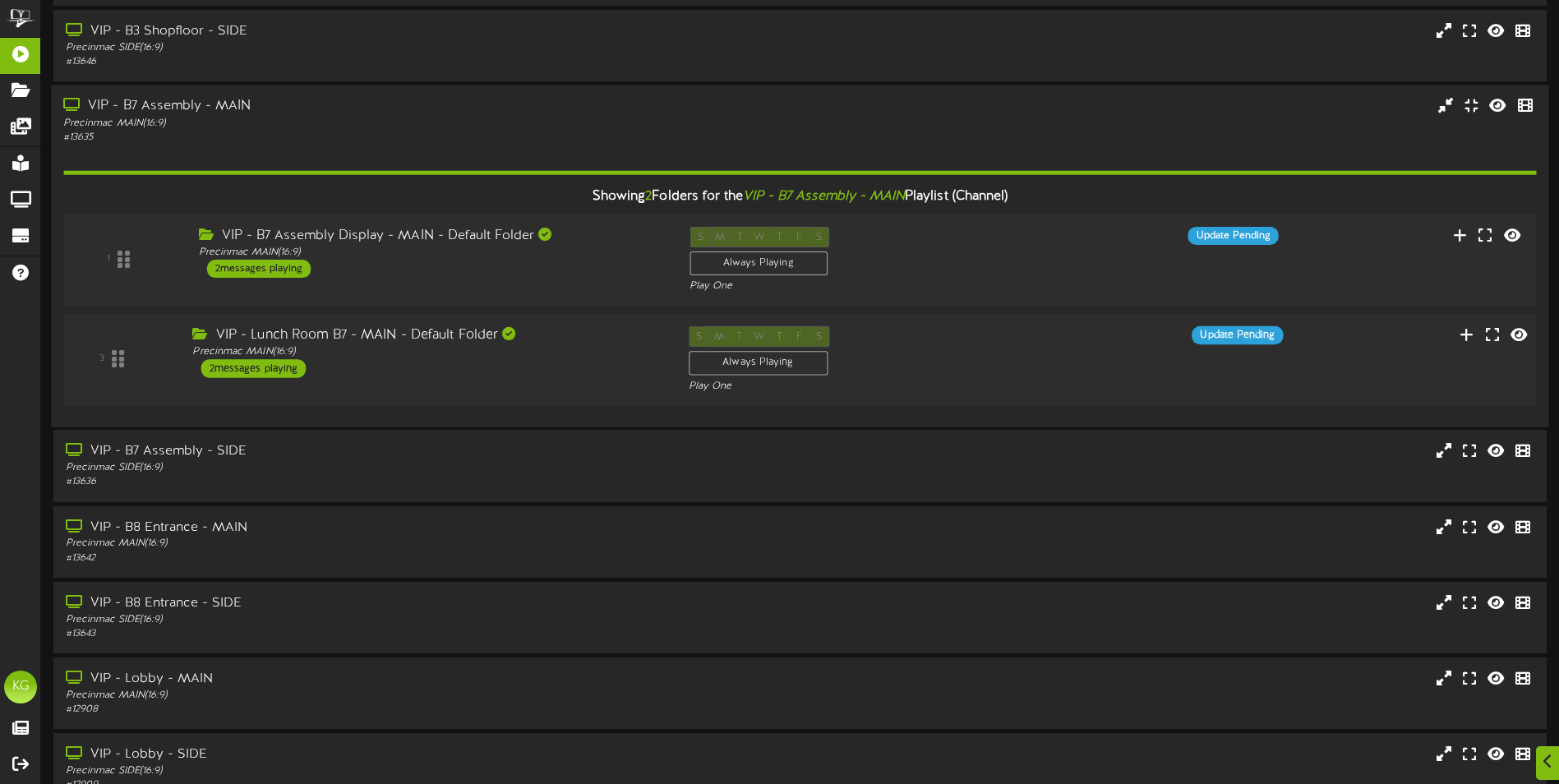
scroll to position [635, 0]
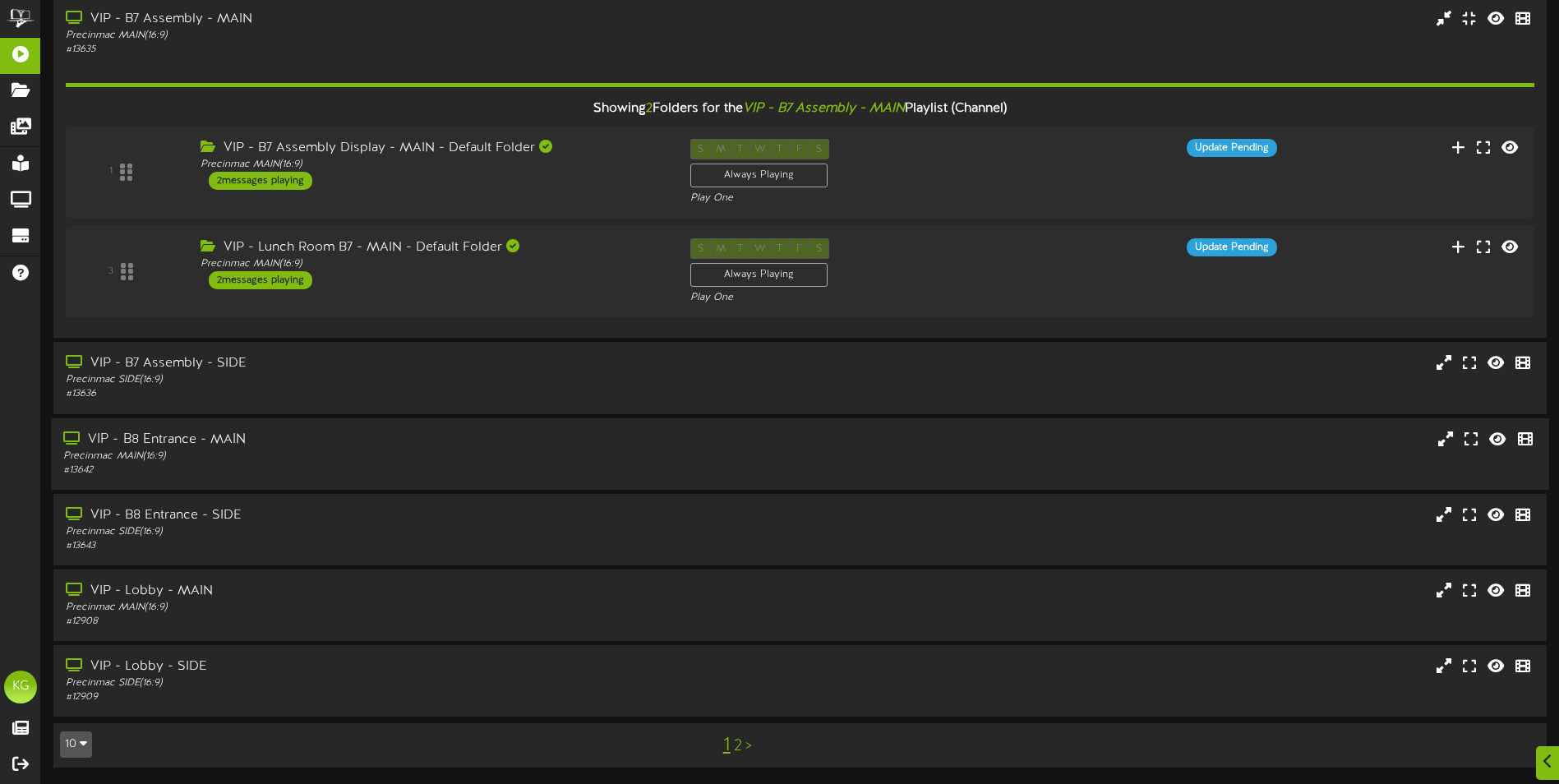
click at [488, 446] on div "VIP - B8 Entrance - MAIN" at bounding box center [363, 439] width 599 height 19
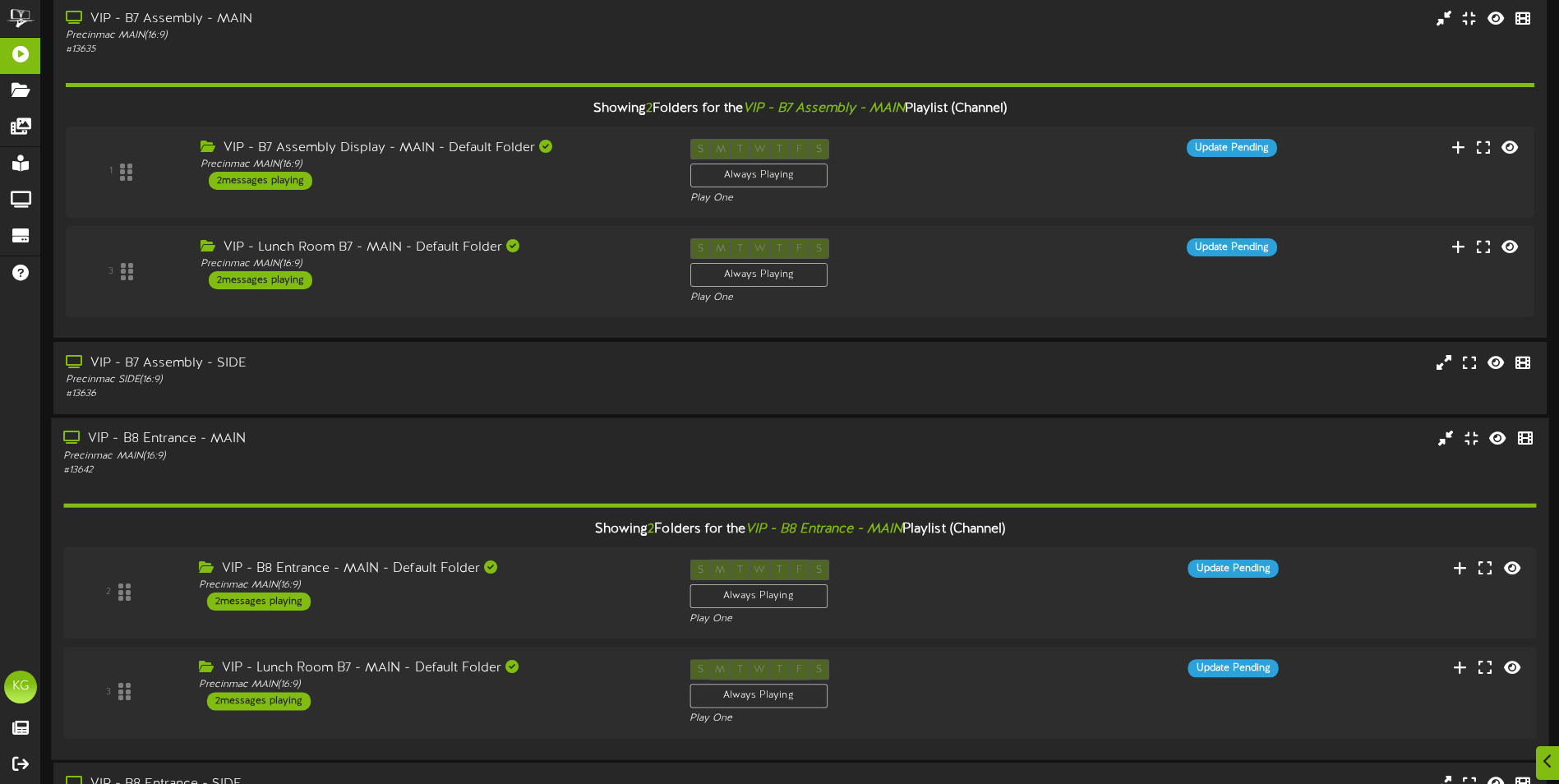
click at [488, 446] on div "VIP - B8 Entrance - MAIN" at bounding box center [363, 439] width 599 height 19
